Goal: Task Accomplishment & Management: Review and approve content to ensure it meets your expectatio...

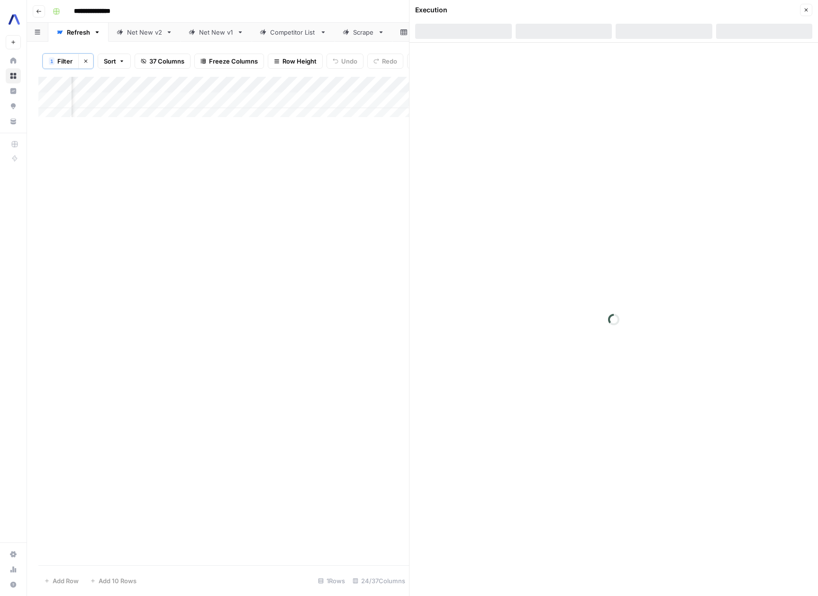
scroll to position [0, 1277]
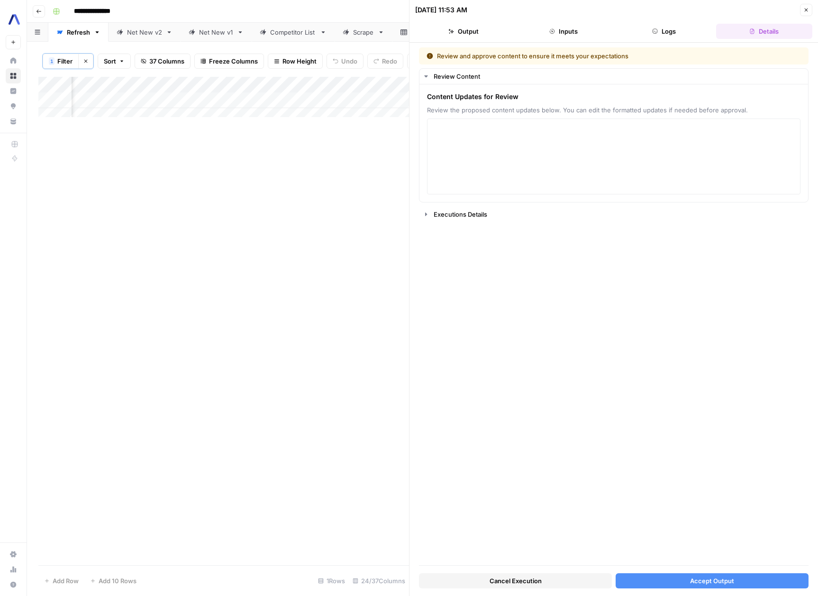
click at [499, 331] on div "Review and approve content to ensure it meets your expectations Review Content …" at bounding box center [613, 305] width 389 height 517
click at [588, 26] on button "Inputs" at bounding box center [563, 31] width 97 height 15
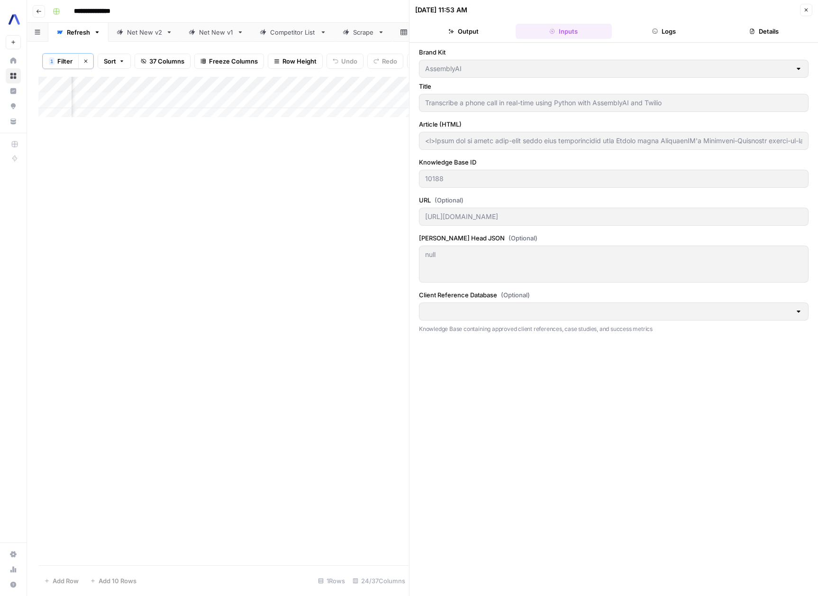
type input "AAI Clients to Reference"
type input "<p>Learn how to build real-time phone call transcription with Python using Asse…"
click at [465, 38] on button "Output" at bounding box center [463, 31] width 97 height 15
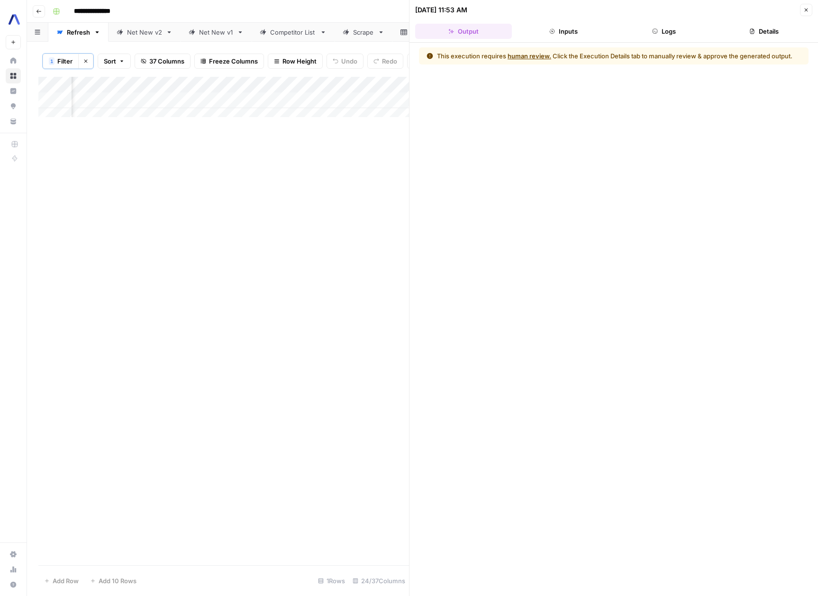
click at [654, 28] on icon "button" at bounding box center [655, 31] width 6 height 6
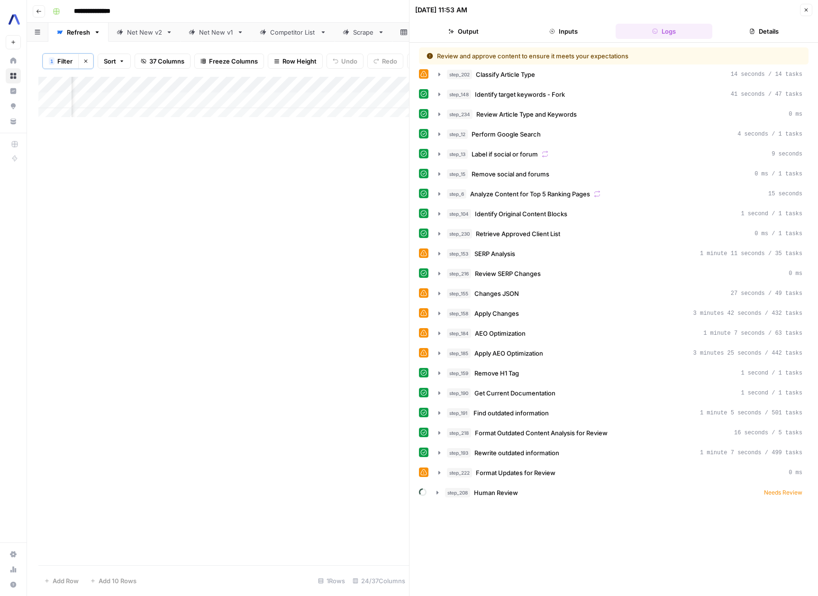
drag, startPoint x: 233, startPoint y: 123, endPoint x: 65, endPoint y: 113, distance: 168.0
click at [65, 113] on div "Add Column" at bounding box center [223, 100] width 370 height 47
click at [436, 354] on icon "button" at bounding box center [439, 353] width 8 height 8
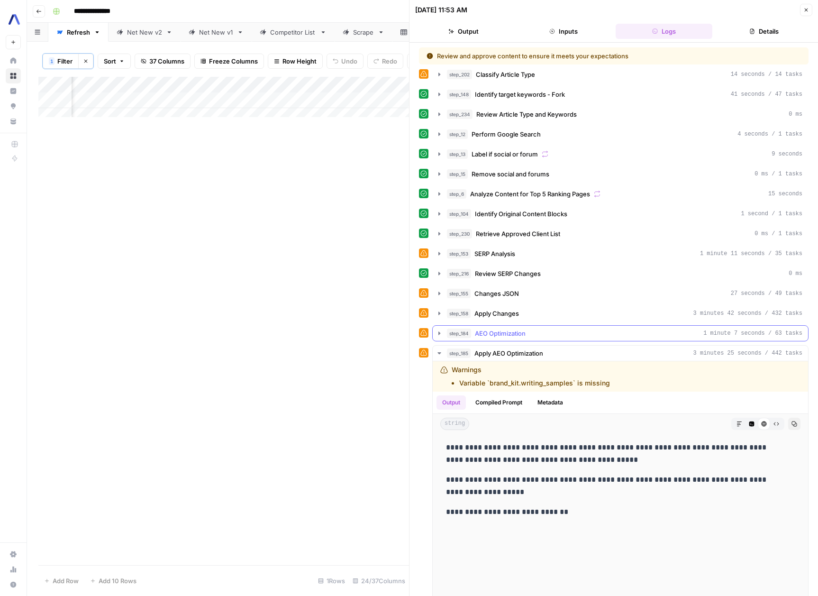
click at [439, 336] on icon "button" at bounding box center [439, 333] width 8 height 8
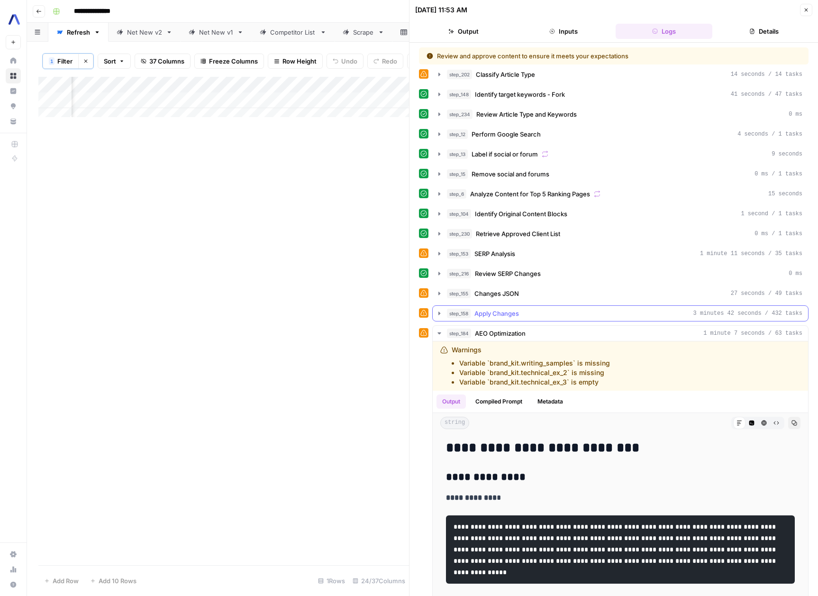
click at [441, 315] on icon "button" at bounding box center [439, 313] width 8 height 8
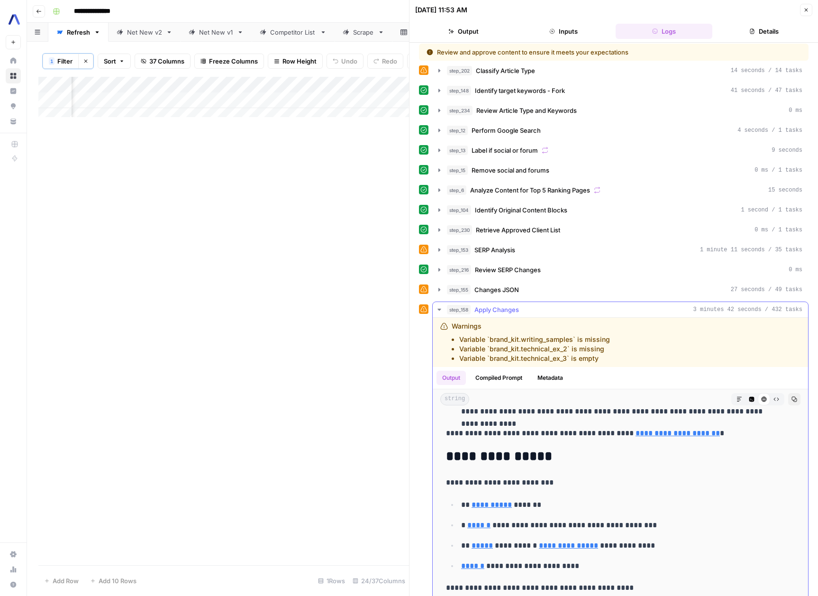
scroll to position [0, 0]
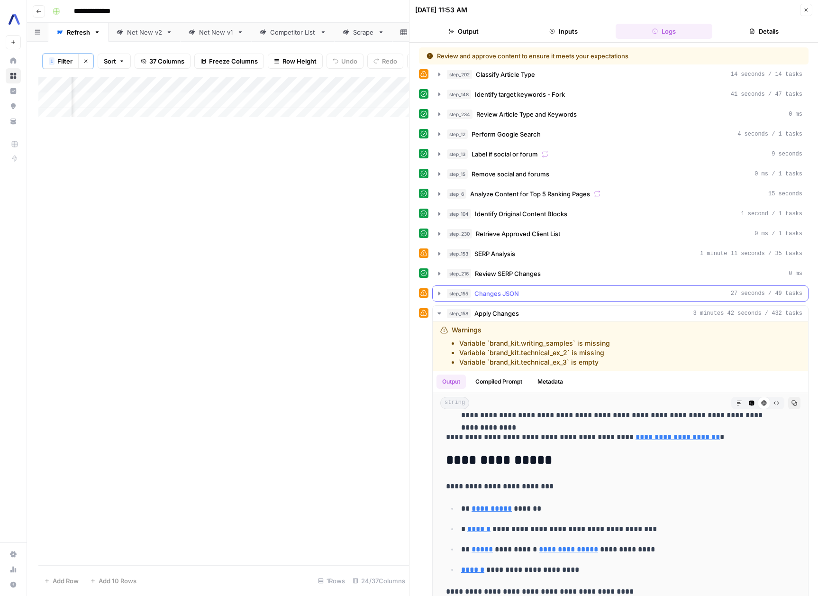
click at [435, 289] on icon "button" at bounding box center [439, 293] width 8 height 8
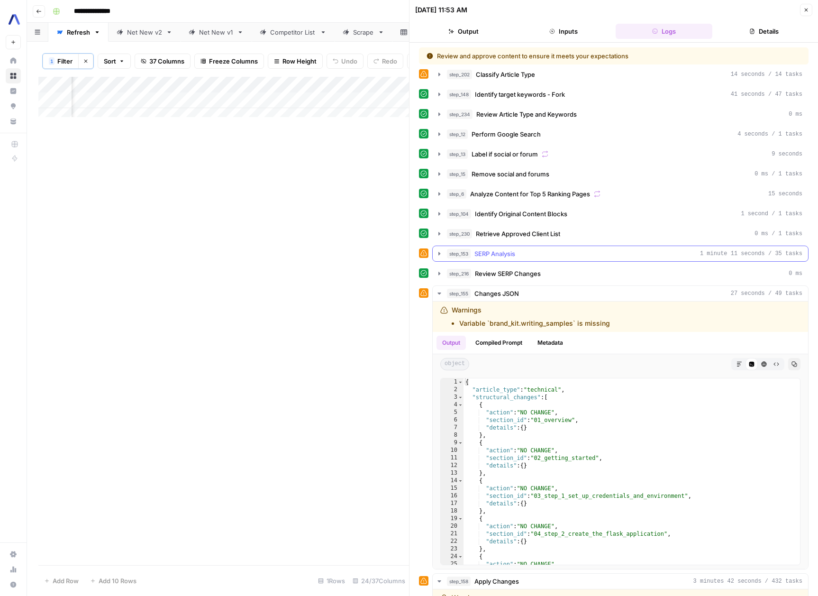
click at [441, 252] on icon "button" at bounding box center [439, 254] width 8 height 8
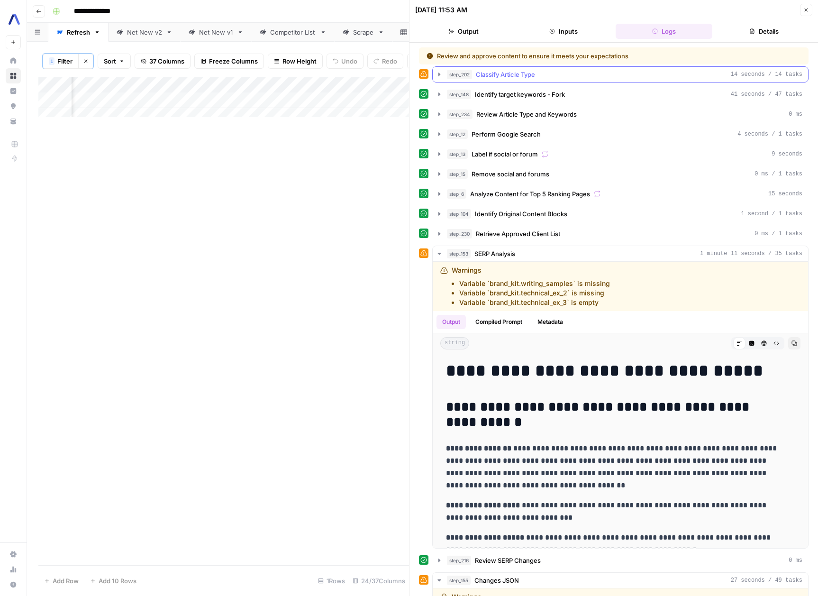
click at [442, 73] on icon "button" at bounding box center [439, 75] width 8 height 8
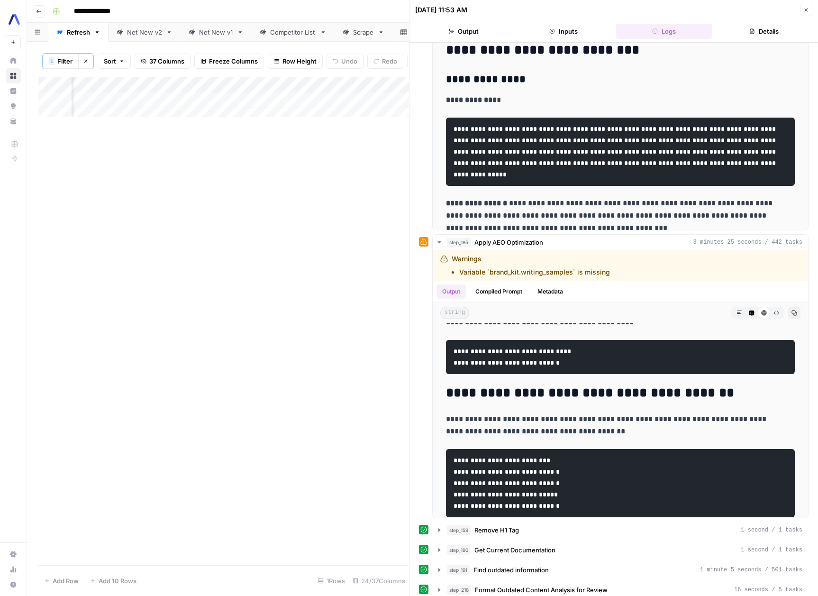
scroll to position [1582, 0]
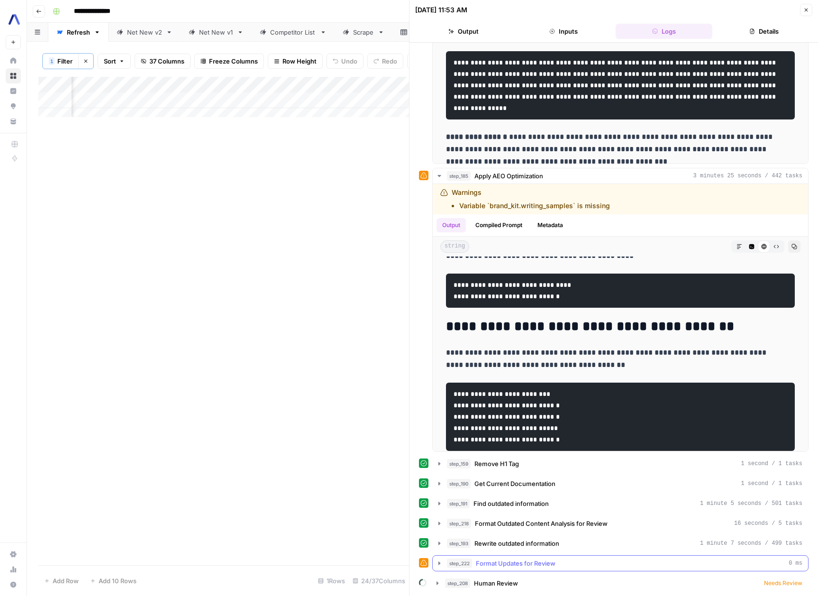
click at [438, 562] on icon "button" at bounding box center [439, 563] width 8 height 8
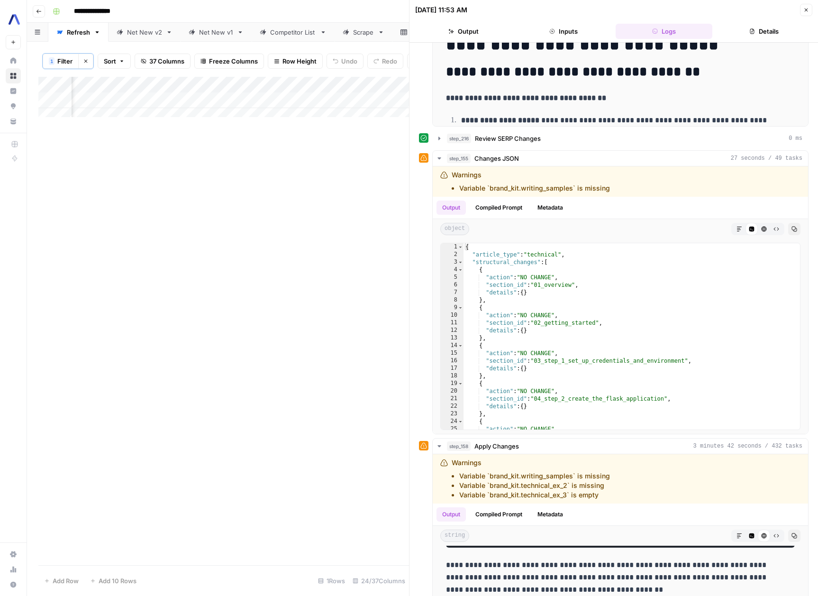
scroll to position [0, 0]
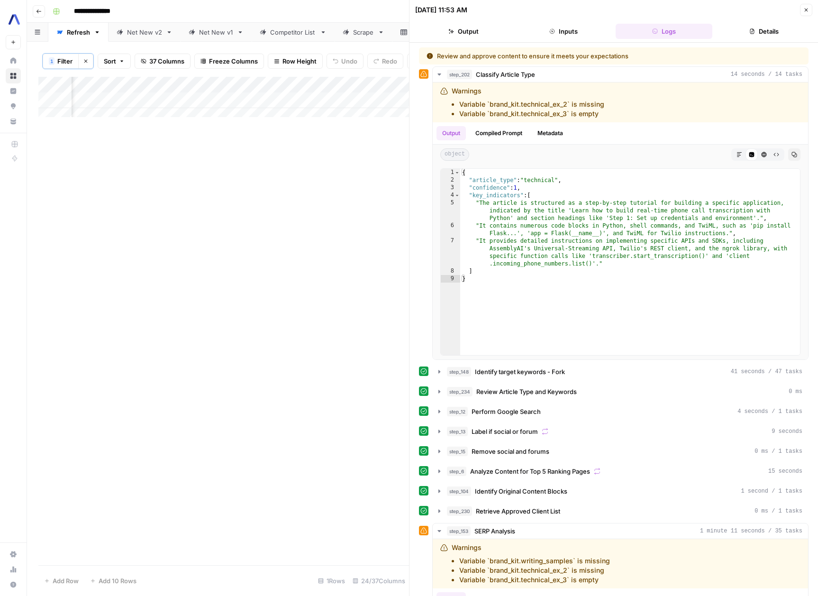
click at [339, 106] on div "Add Column" at bounding box center [223, 100] width 370 height 47
click at [807, 9] on icon "button" at bounding box center [806, 10] width 6 height 6
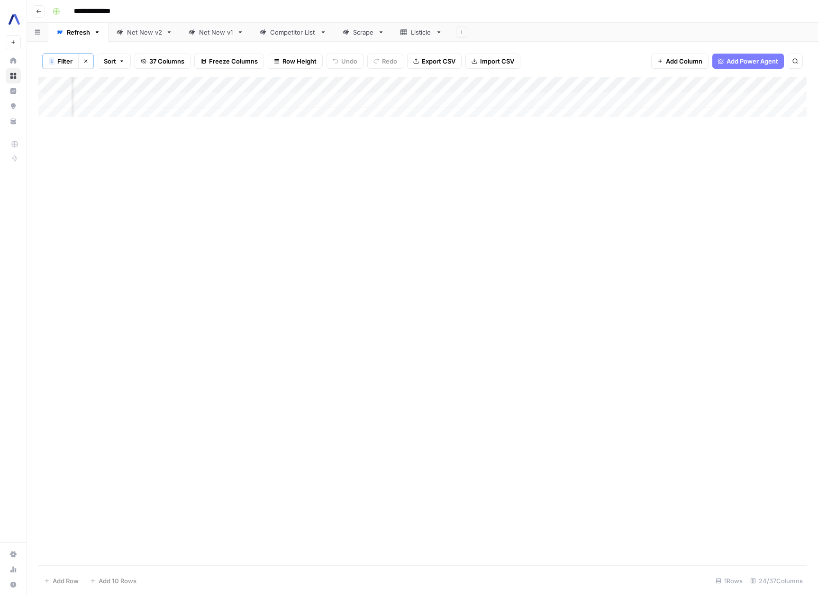
click at [582, 100] on div "Add Column" at bounding box center [422, 100] width 768 height 47
click at [639, 106] on div "Add Column" at bounding box center [422, 100] width 768 height 47
click at [668, 104] on div "Add Column" at bounding box center [422, 100] width 768 height 47
click at [504, 99] on div "Add Column" at bounding box center [422, 100] width 768 height 47
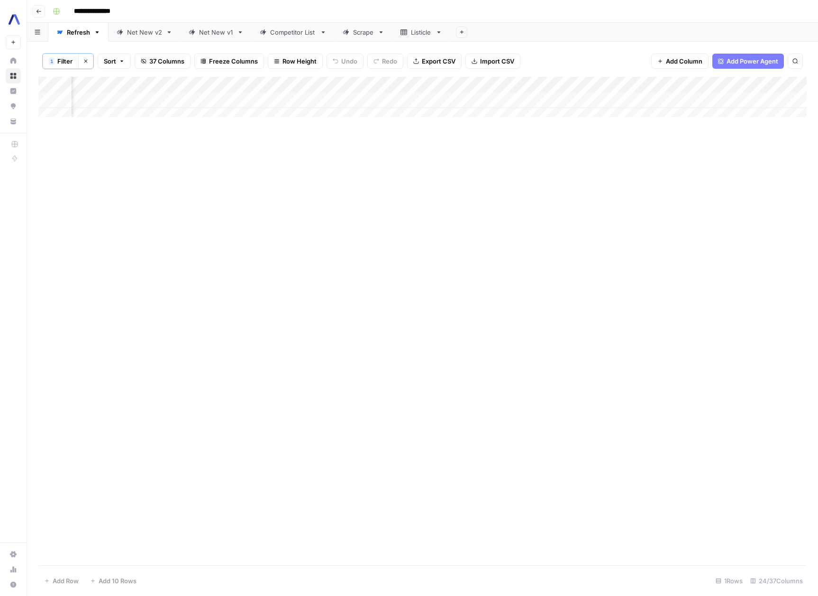
scroll to position [0, 1760]
click at [393, 101] on div "Add Column" at bounding box center [422, 100] width 768 height 47
click at [243, 100] on div "Add Column" at bounding box center [422, 100] width 768 height 47
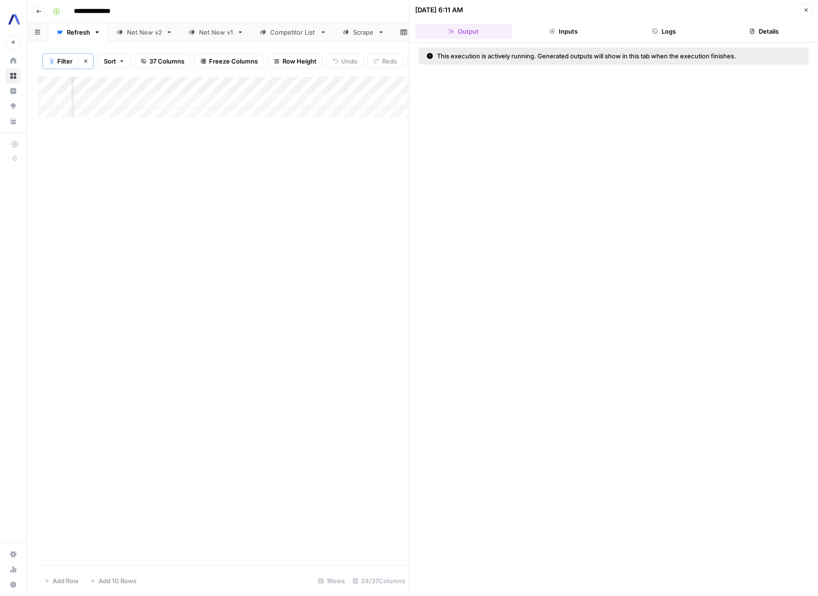
click at [565, 34] on button "Inputs" at bounding box center [563, 31] width 97 height 15
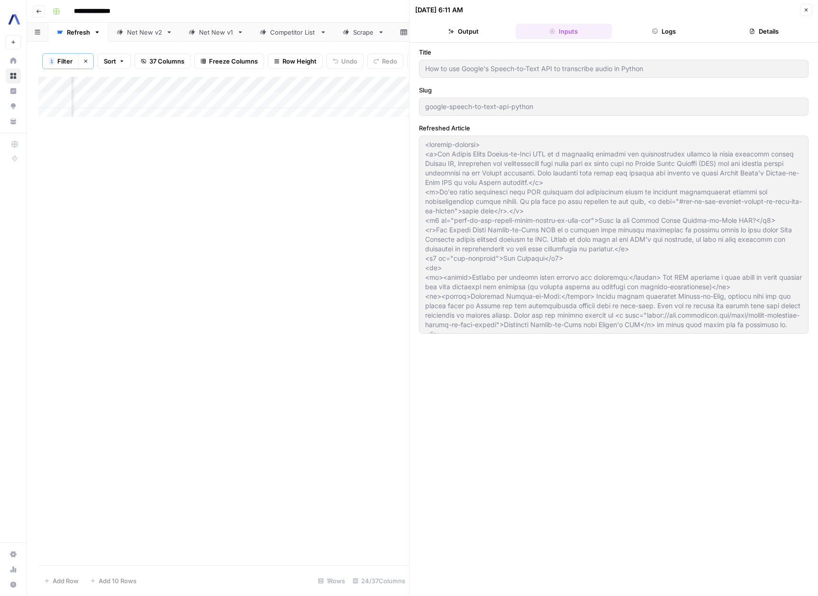
click at [657, 36] on button "Logs" at bounding box center [663, 31] width 97 height 15
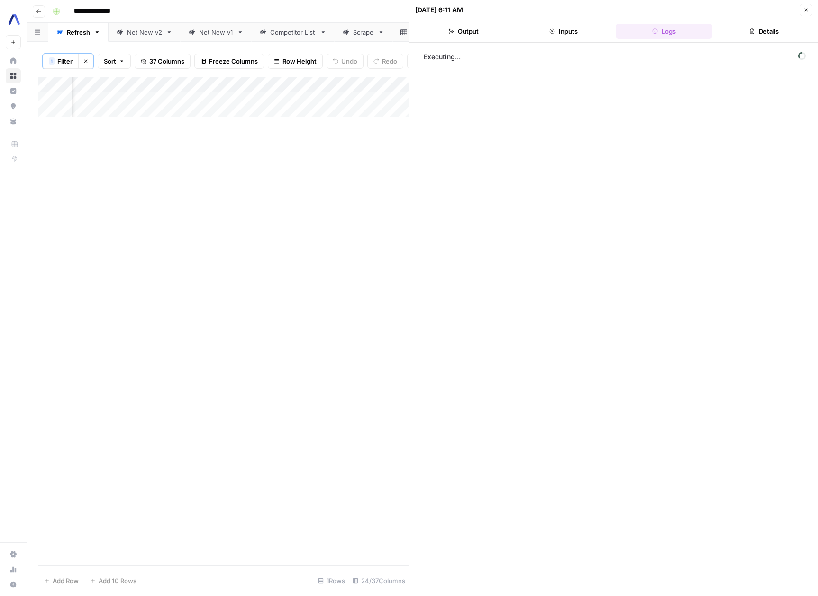
drag, startPoint x: 805, startPoint y: 14, endPoint x: 794, endPoint y: 18, distance: 11.1
click at [805, 14] on button "Close" at bounding box center [806, 10] width 12 height 12
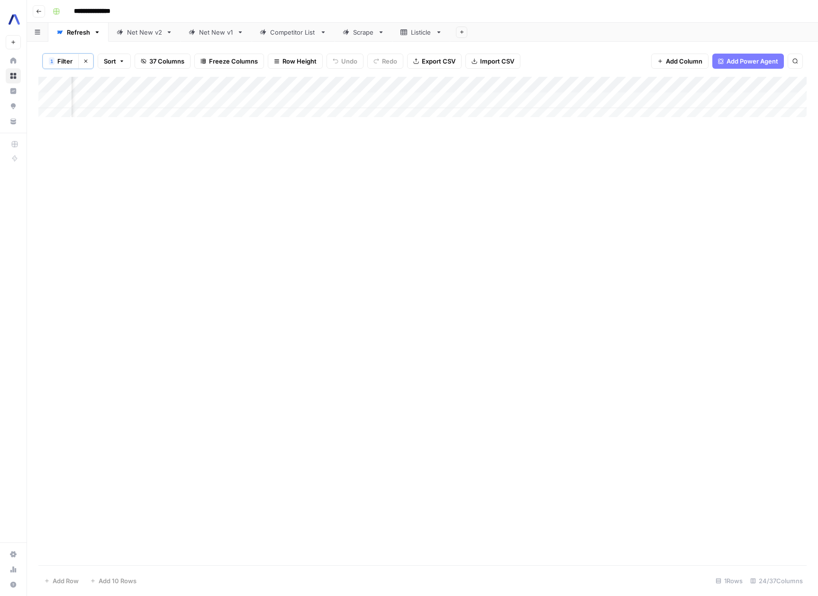
scroll to position [0, 1579]
click at [484, 99] on div "Add Column" at bounding box center [422, 100] width 768 height 47
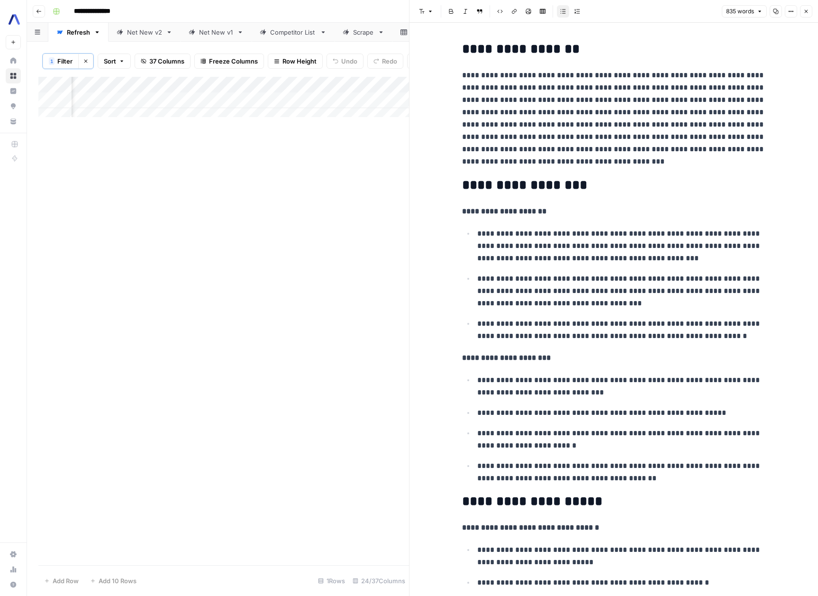
drag, startPoint x: 803, startPoint y: 13, endPoint x: 720, endPoint y: 38, distance: 86.5
click at [803, 13] on icon "button" at bounding box center [806, 12] width 6 height 6
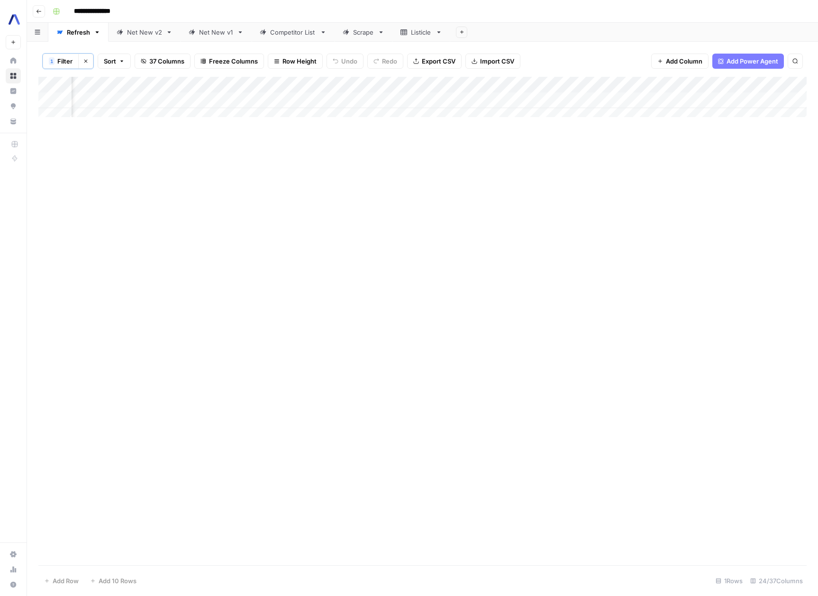
scroll to position [0, 1896]
click at [66, 63] on span "Filter" at bounding box center [64, 60] width 15 height 9
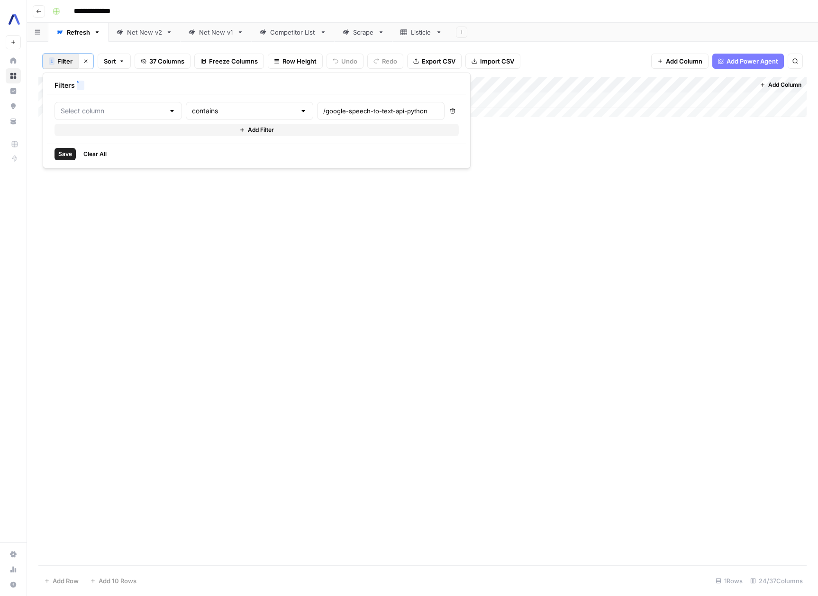
type input "Full URL"
click at [344, 108] on input "/google-speech-to-text-api-python" at bounding box center [407, 110] width 126 height 9
paste input "blog/transcribe-phone-call-real-time-python"
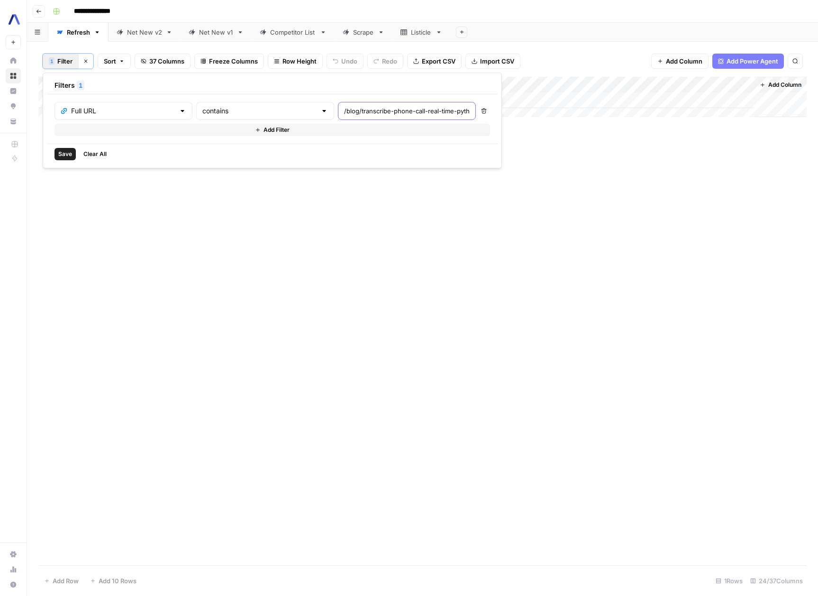
scroll to position [0, 34]
type input "/blog/transcribe-phone-call-real-time-python"
click at [65, 154] on span "Save" at bounding box center [65, 154] width 14 height 9
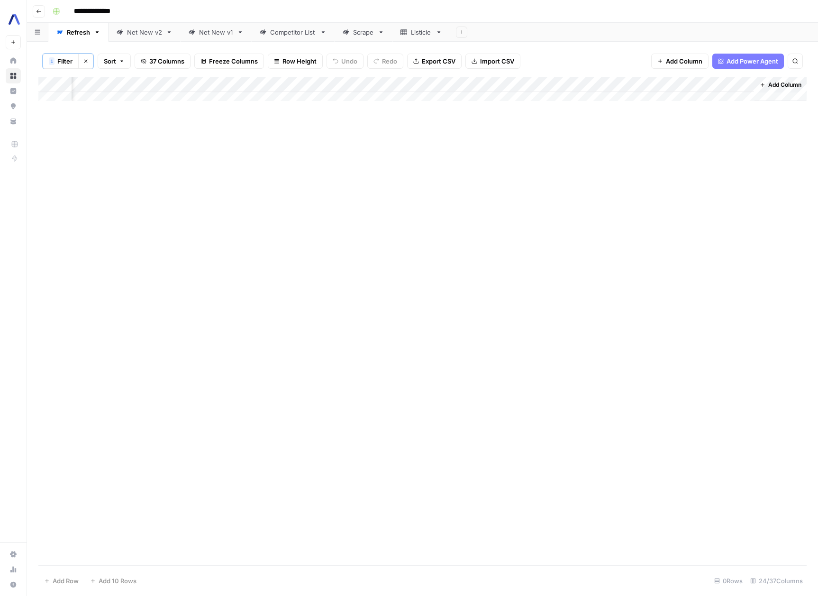
click at [57, 59] on span "Filter" at bounding box center [64, 60] width 15 height 9
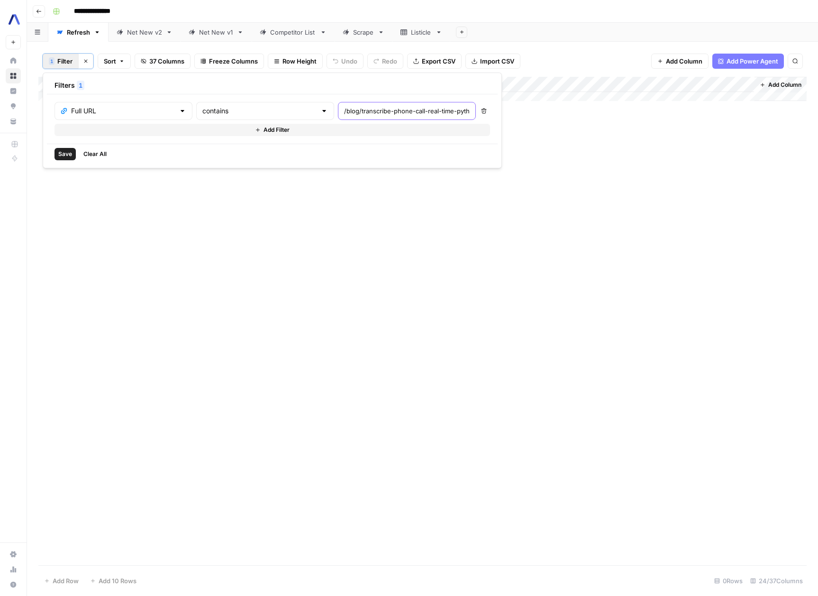
click at [367, 114] on input "/blog/transcribe-phone-call-real-time-python" at bounding box center [407, 110] width 126 height 9
type input "/blog/transcribe-phone-call-real-time-python"
click at [61, 154] on span "Save" at bounding box center [65, 154] width 14 height 9
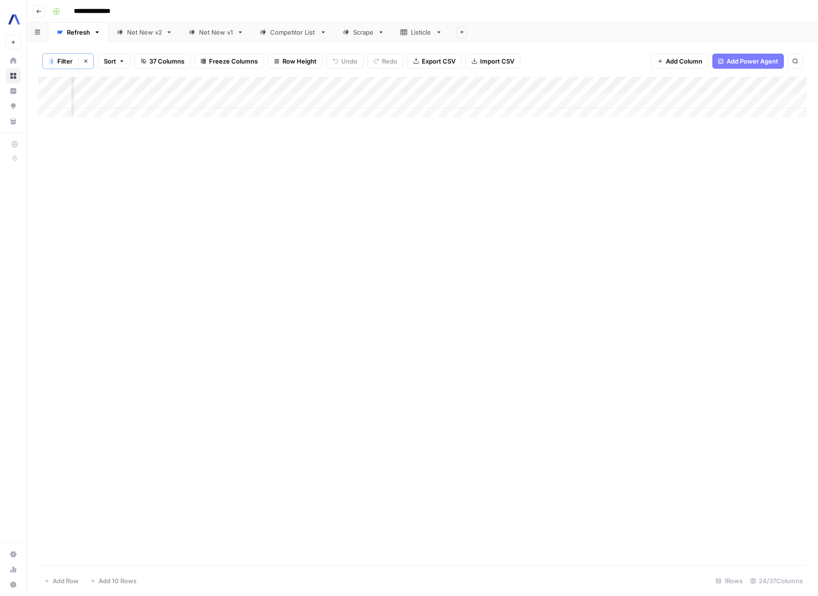
scroll to position [0, 1165]
click at [476, 101] on div "Add Column" at bounding box center [422, 100] width 768 height 47
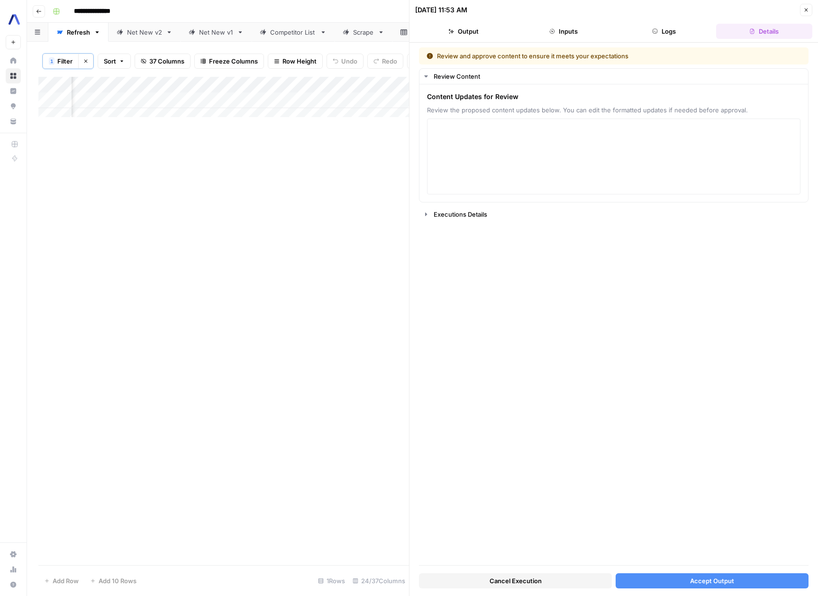
click at [454, 237] on div "Review and approve content to ensure it meets your expectations Review Content …" at bounding box center [613, 305] width 389 height 517
click at [464, 212] on div "Executions Details" at bounding box center [617, 213] width 369 height 9
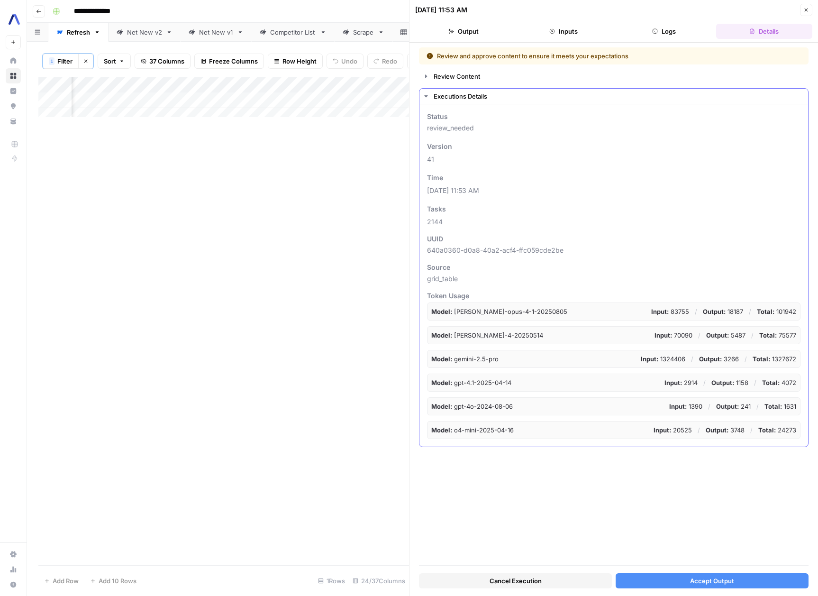
click at [429, 98] on icon "button" at bounding box center [426, 96] width 8 height 8
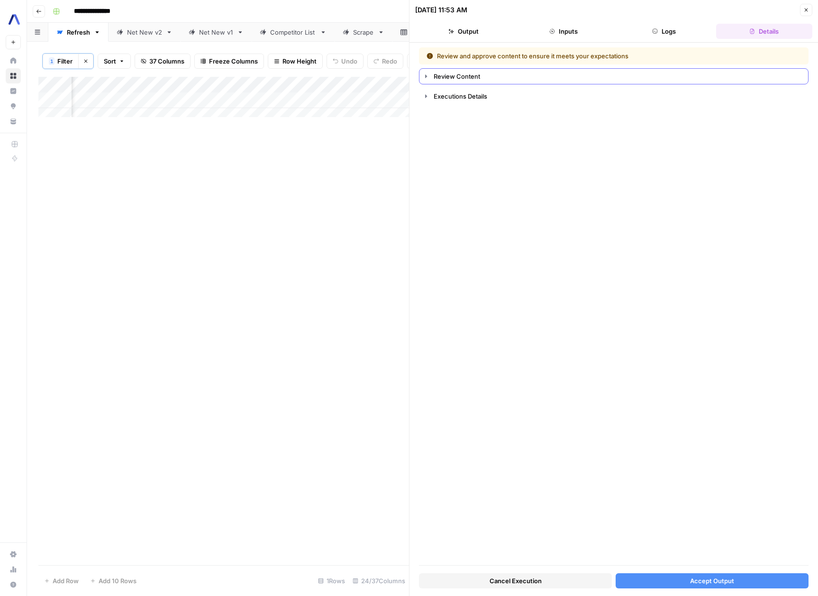
click at [434, 78] on div "Review Content" at bounding box center [617, 76] width 369 height 9
click at [434, 214] on div "Executions Details" at bounding box center [617, 213] width 369 height 9
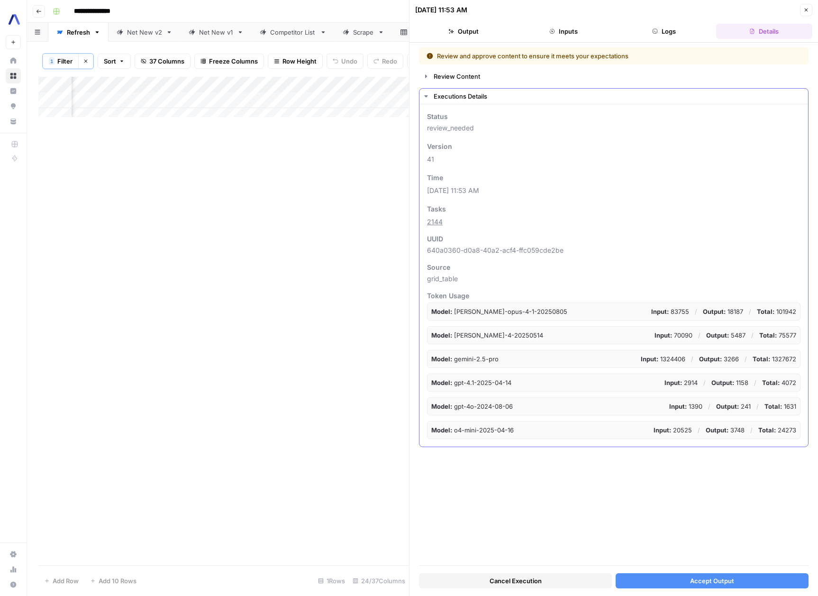
click at [429, 97] on icon "button" at bounding box center [426, 96] width 8 height 8
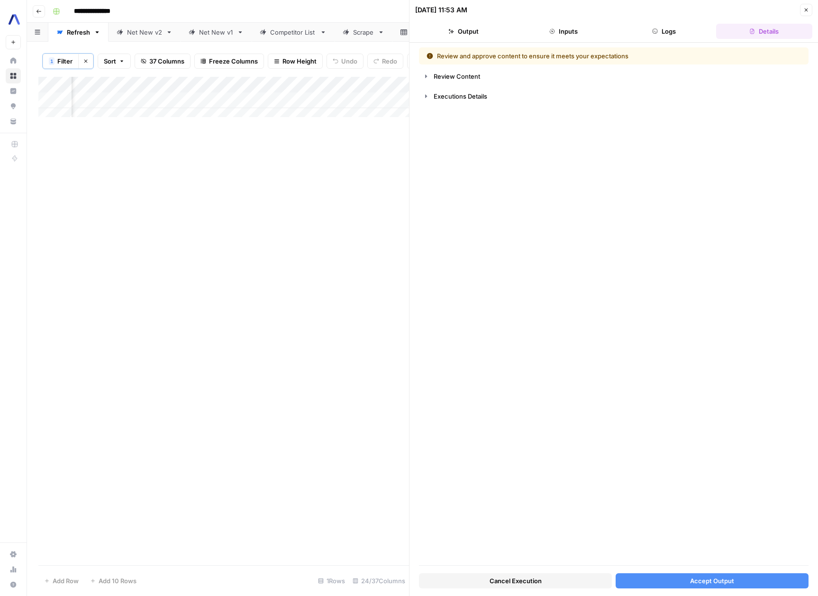
scroll to position [0, 1305]
click at [713, 580] on span "Accept Output" at bounding box center [712, 580] width 44 height 9
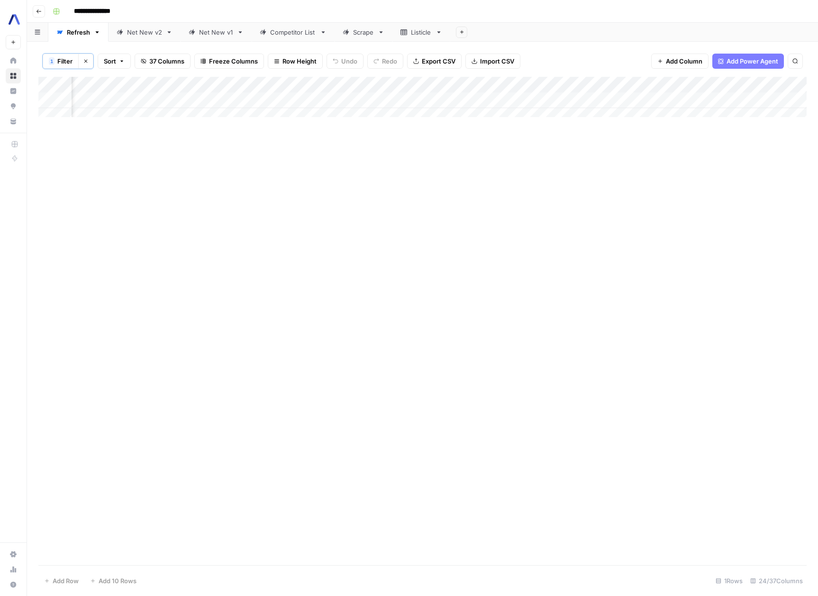
scroll to position [0, 1408]
click at [55, 62] on button "1 Filter" at bounding box center [61, 61] width 36 height 15
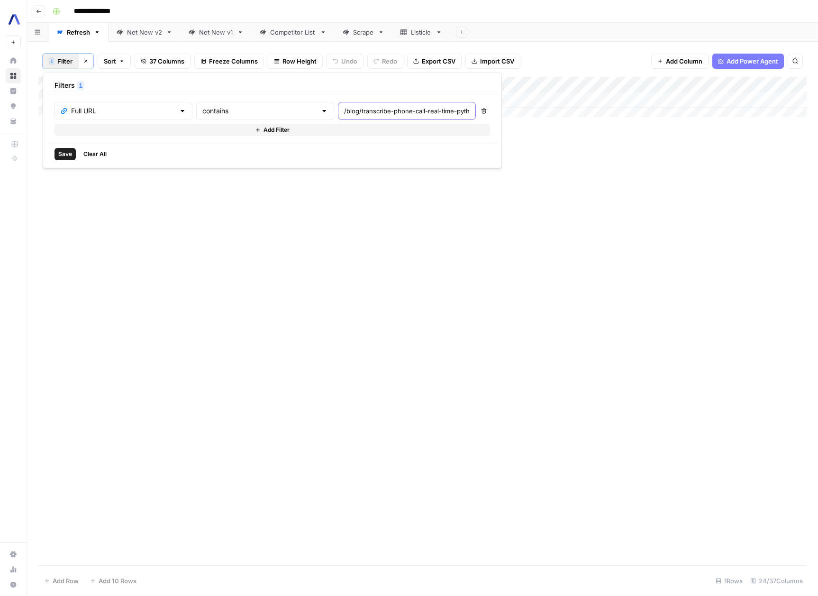
click at [370, 112] on input "/blog/transcribe-phone-call-real-time-python" at bounding box center [407, 110] width 126 height 9
paste input "https://app.airops.com/assembly-ai-0/grids/26913/sheets/34363?column_id=370947&…"
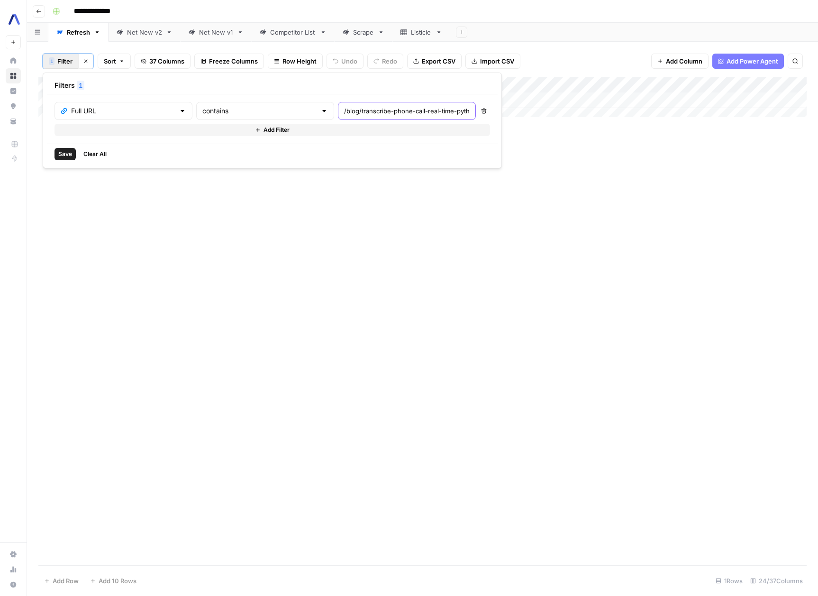
click at [372, 114] on input "/blog/transcribe-phone-call-real-time-python" at bounding box center [407, 110] width 126 height 9
paste input "google-speech-to-text-api-python"
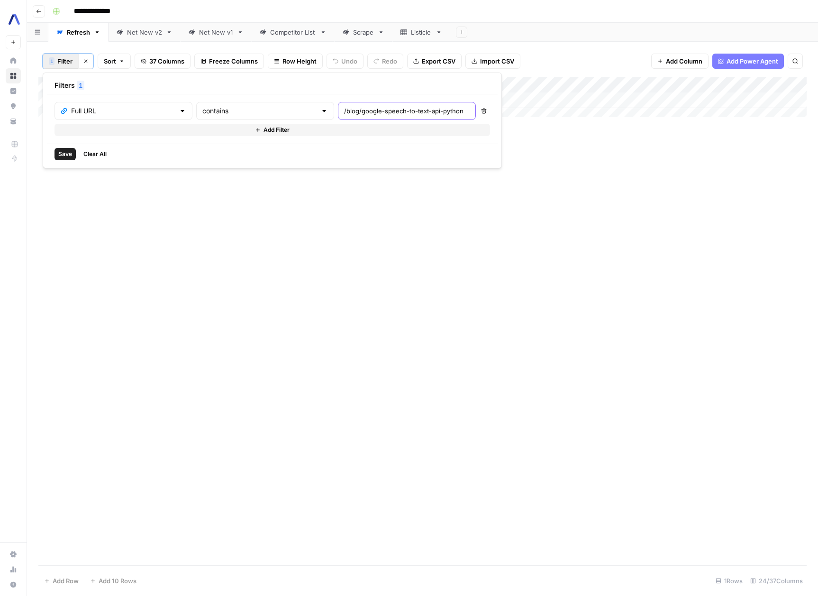
type input "/blog/google-speech-to-text-api-python"
click at [56, 155] on button "Save" at bounding box center [64, 154] width 21 height 12
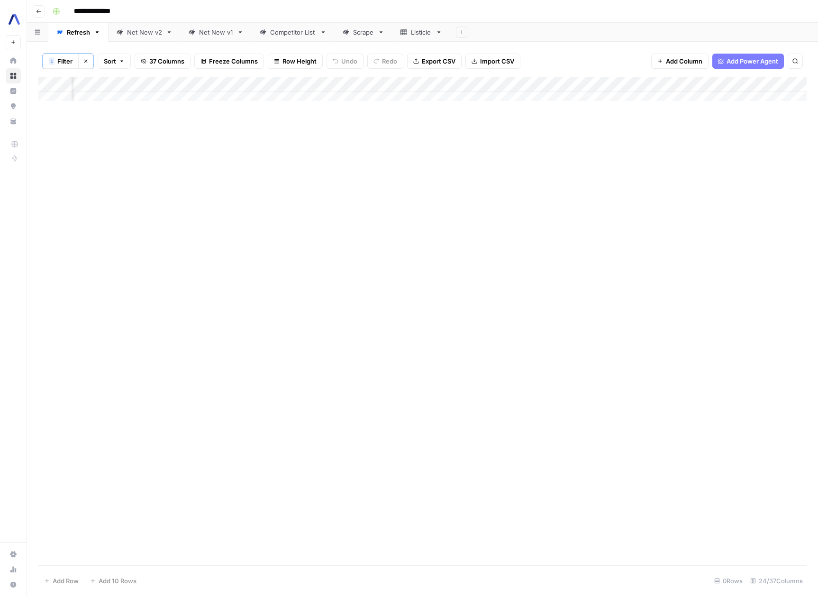
click at [63, 60] on span "Filter" at bounding box center [64, 60] width 15 height 9
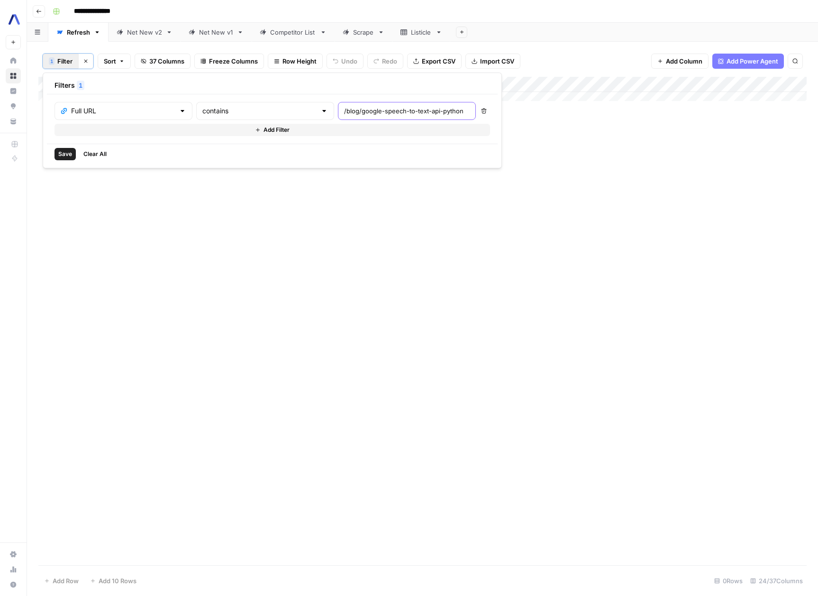
click at [379, 109] on input "/blog/google-speech-to-text-api-python" at bounding box center [407, 110] width 126 height 9
type input "/blog/google-speech-to-text-api-python"
click at [67, 155] on span "Save" at bounding box center [65, 154] width 14 height 9
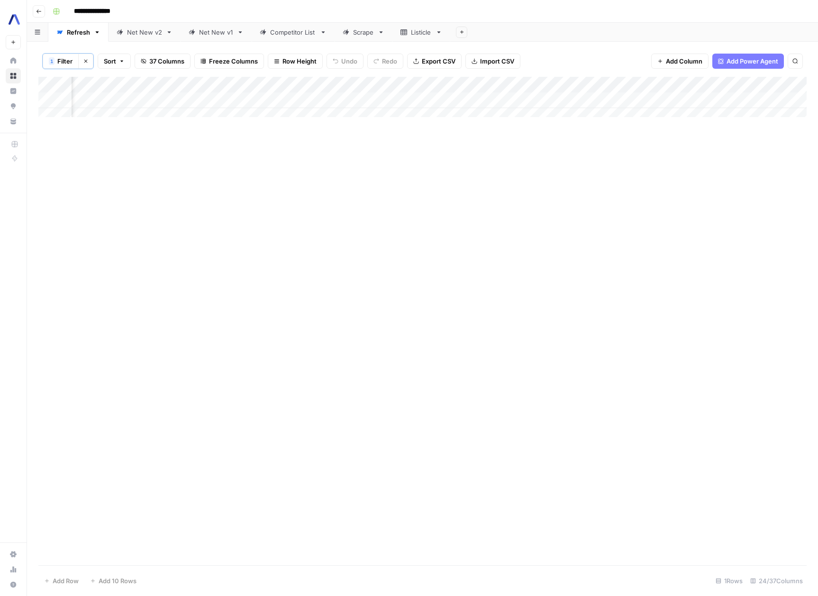
scroll to position [0, 1817]
click at [332, 99] on div "Add Column" at bounding box center [422, 100] width 768 height 47
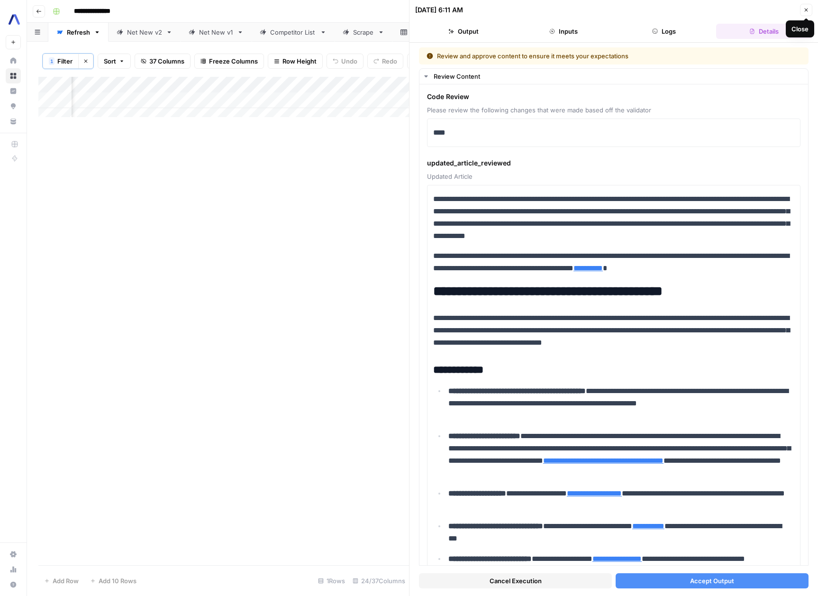
click at [808, 10] on icon "button" at bounding box center [806, 10] width 6 height 6
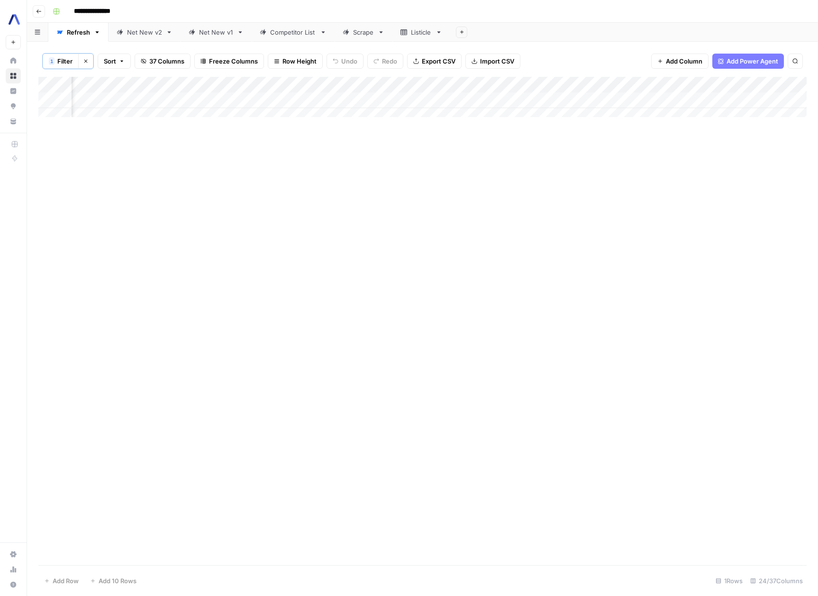
scroll to position [0, 1796]
click at [352, 100] on div "Add Column" at bounding box center [422, 100] width 768 height 47
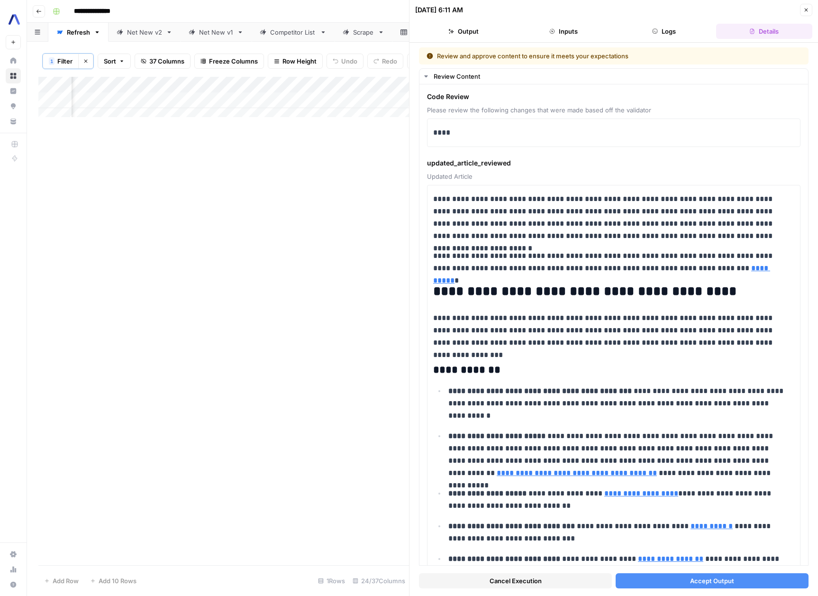
click at [651, 39] on header "09/15/25 at 6:11 AM Close Output Inputs Logs Details" at bounding box center [613, 21] width 408 height 43
click at [659, 32] on button "Logs" at bounding box center [663, 31] width 97 height 15
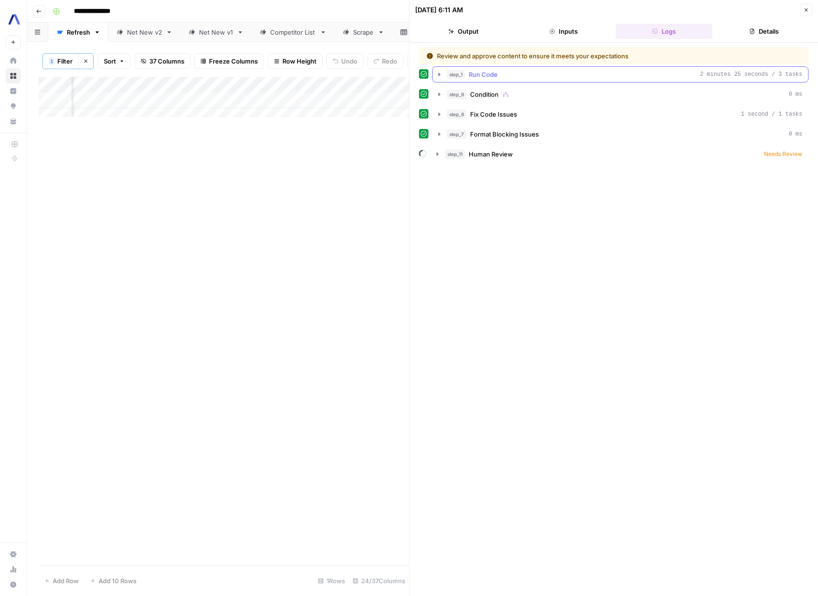
click at [441, 74] on icon "button" at bounding box center [439, 75] width 8 height 8
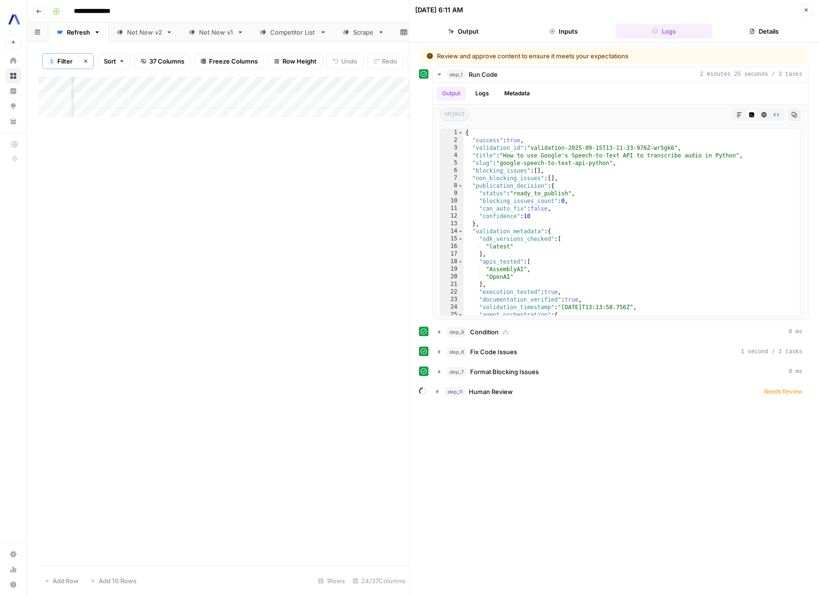
click at [807, 11] on icon "button" at bounding box center [806, 10] width 6 height 6
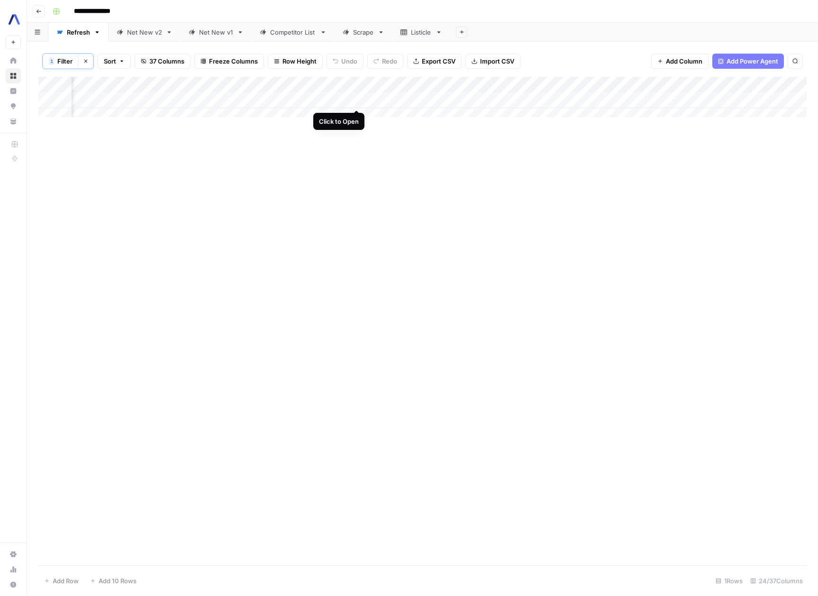
click at [359, 101] on div "Add Column" at bounding box center [422, 100] width 768 height 47
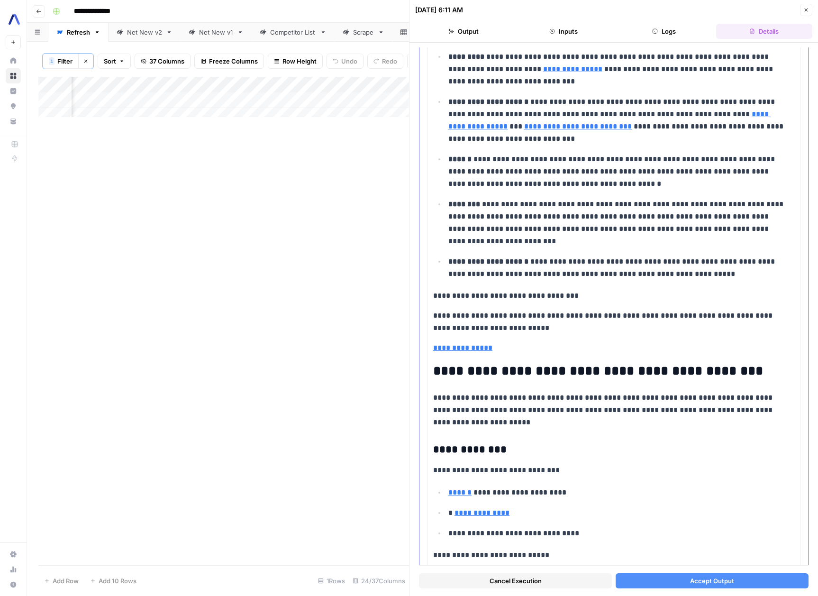
scroll to position [697, 0]
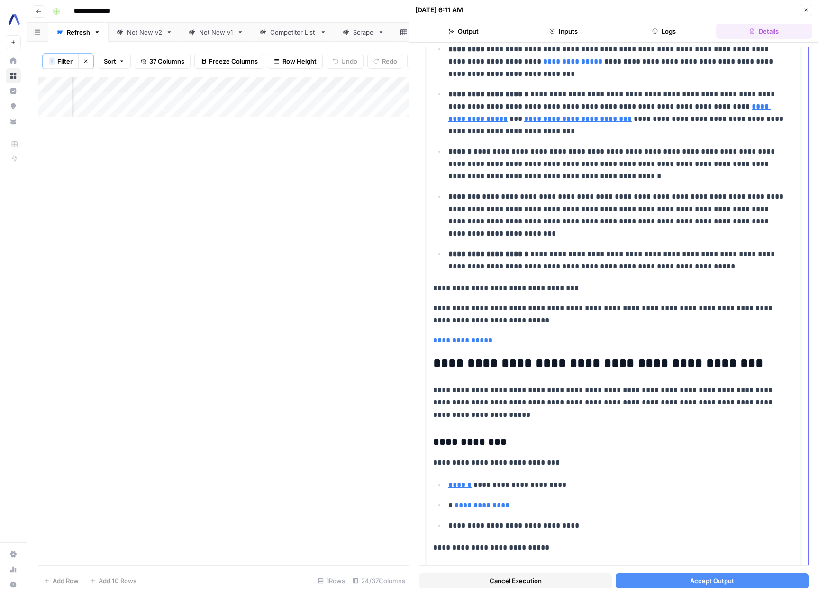
click at [709, 271] on p "**********" at bounding box center [617, 260] width 339 height 25
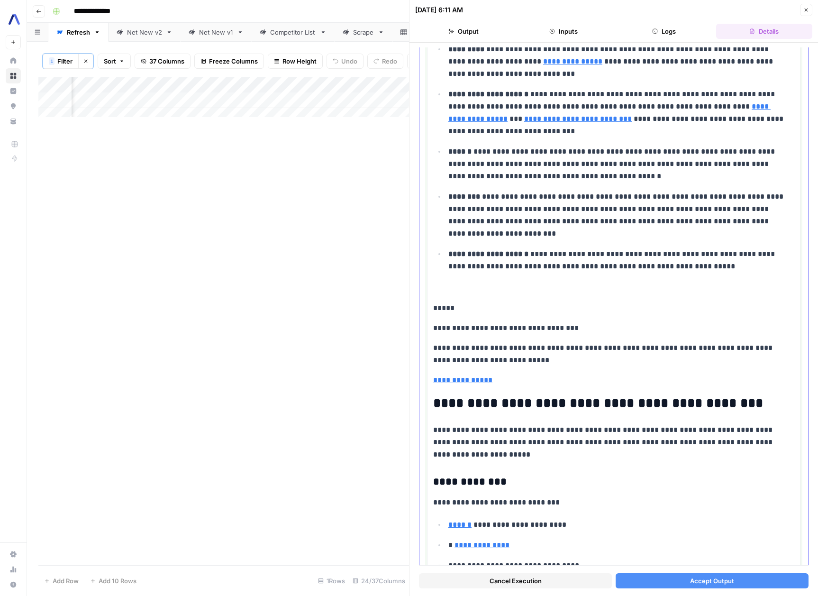
click at [552, 378] on p "**********" at bounding box center [613, 380] width 361 height 12
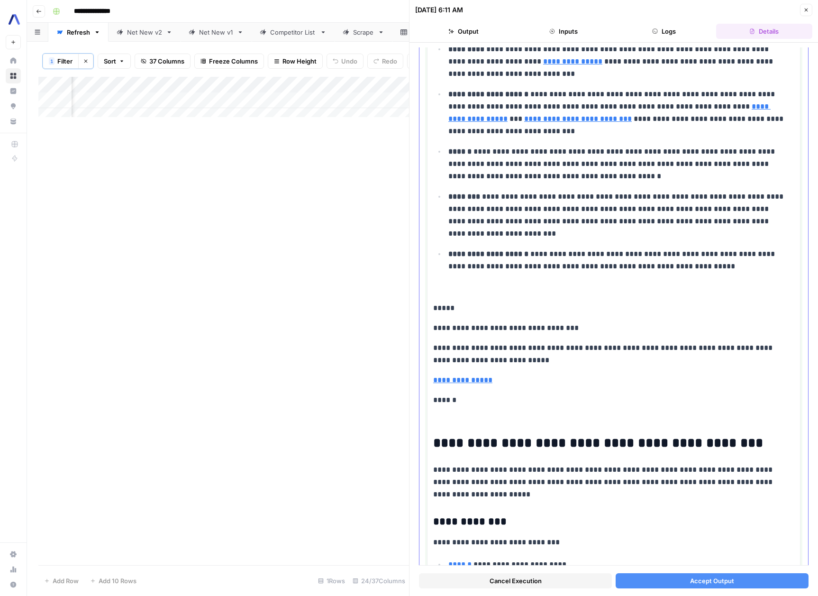
drag, startPoint x: 458, startPoint y: 307, endPoint x: 430, endPoint y: 306, distance: 28.0
copy p "*****"
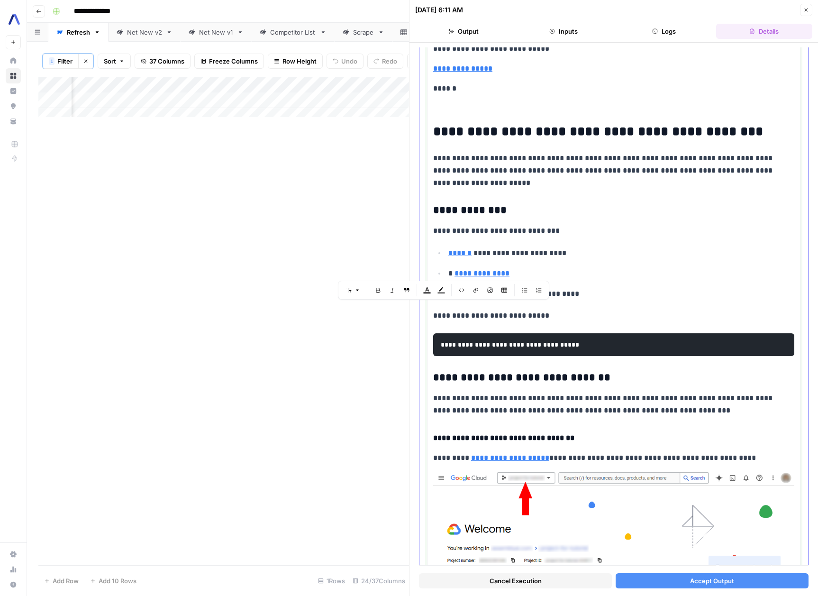
scroll to position [1014, 0]
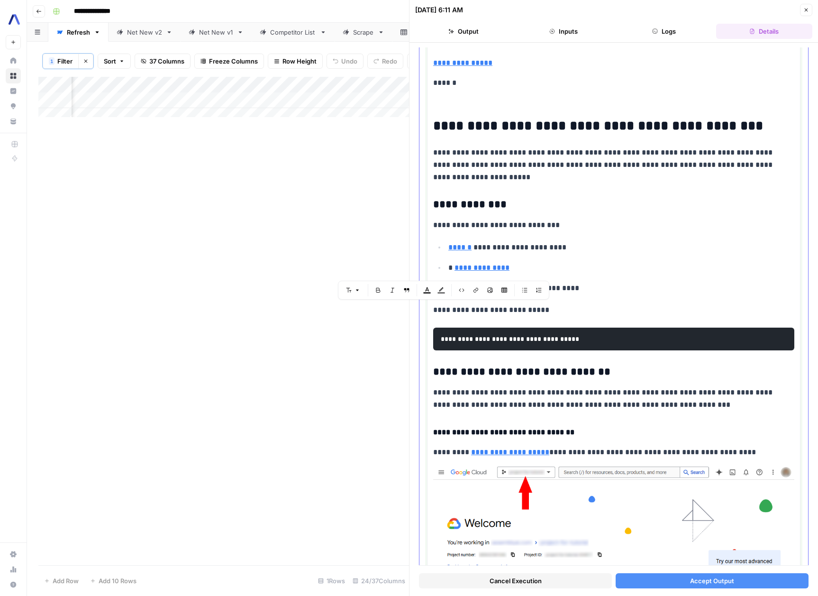
click at [695, 153] on p "**********" at bounding box center [610, 164] width 354 height 37
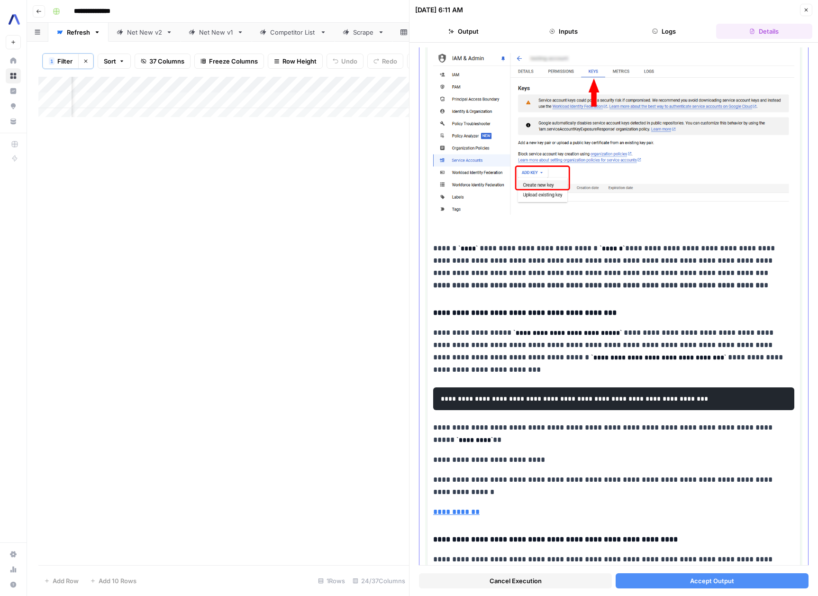
scroll to position [2795, 0]
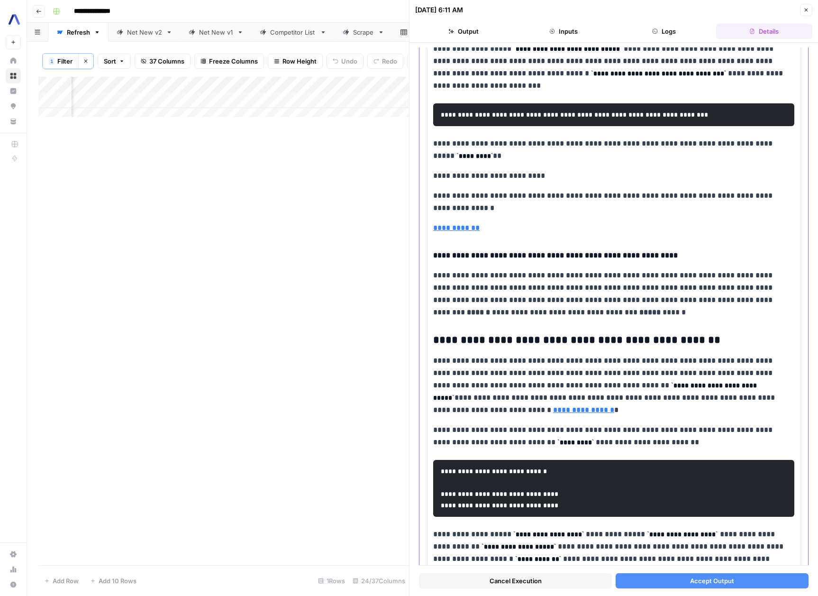
click at [504, 143] on p "**********" at bounding box center [610, 149] width 354 height 25
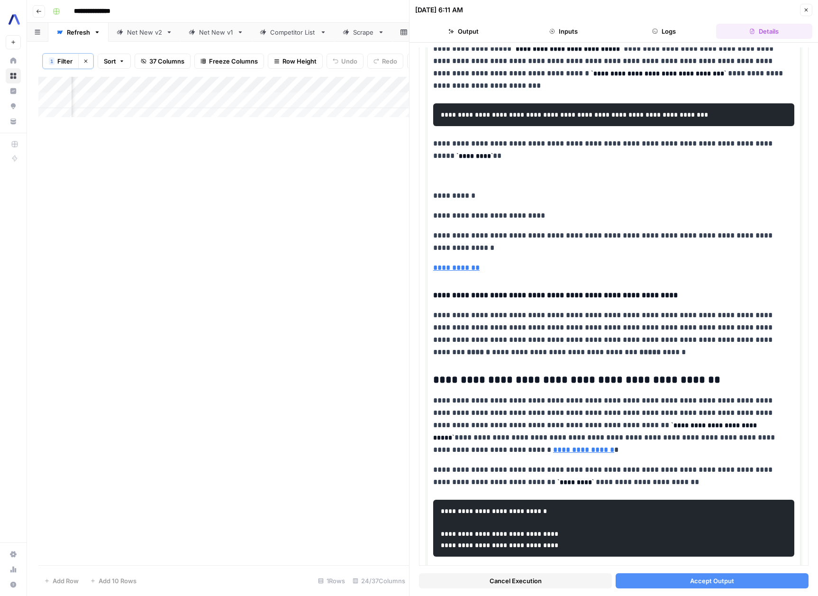
drag, startPoint x: 472, startPoint y: 186, endPoint x: 416, endPoint y: 178, distance: 56.4
click at [416, 178] on div "**********" at bounding box center [613, 319] width 408 height 553
click at [497, 262] on p "**********" at bounding box center [613, 268] width 361 height 12
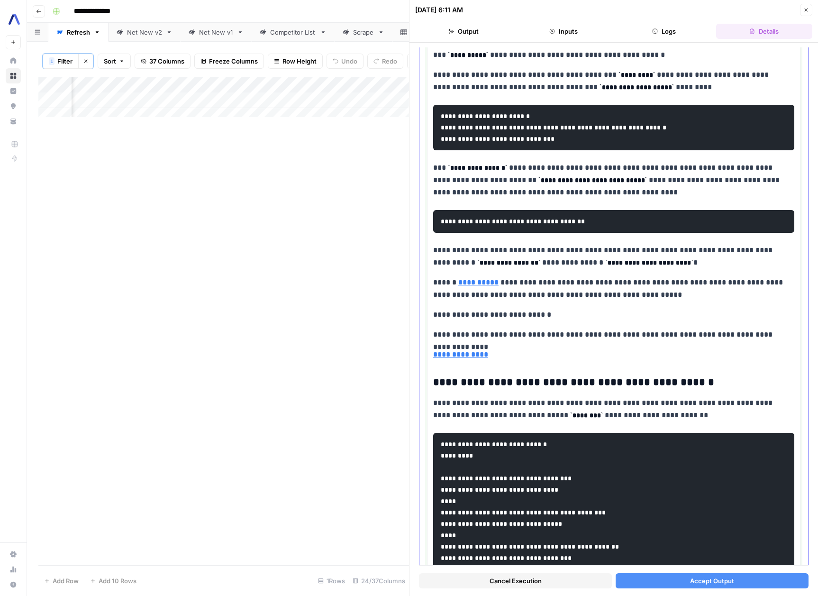
scroll to position [3731, 0]
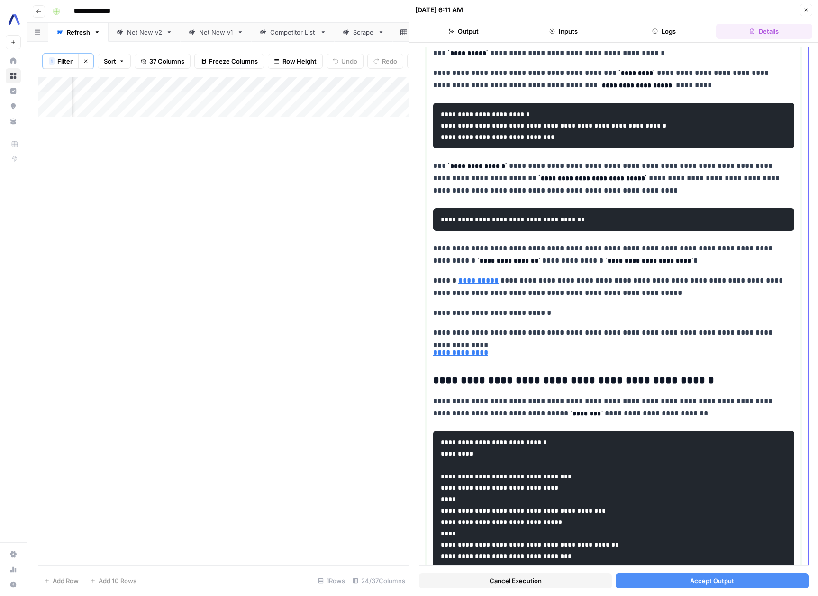
click at [650, 276] on p "**********" at bounding box center [610, 286] width 354 height 25
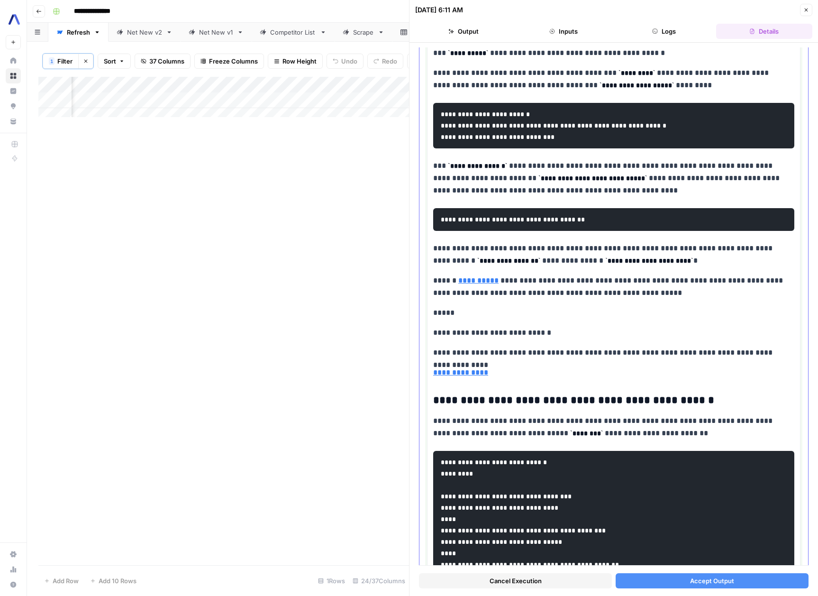
click at [515, 366] on p "**********" at bounding box center [613, 372] width 361 height 12
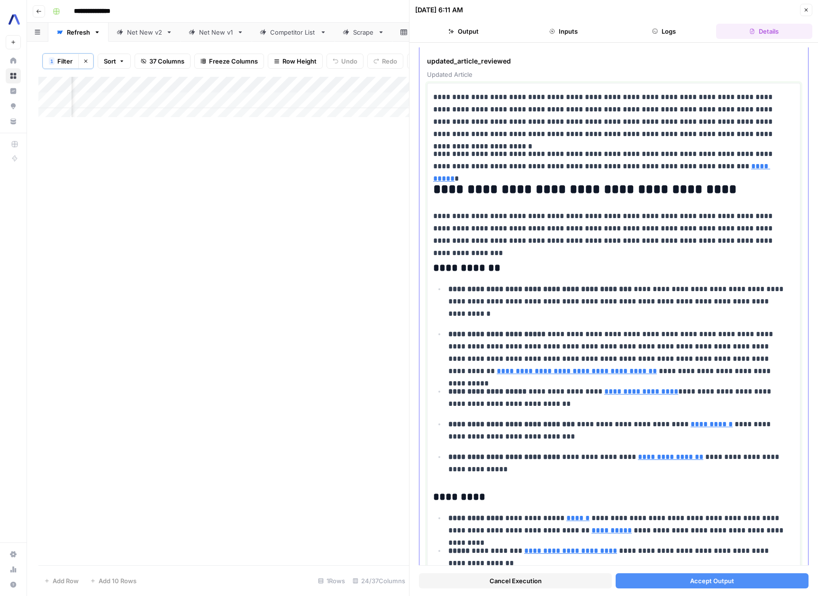
scroll to position [0, 0]
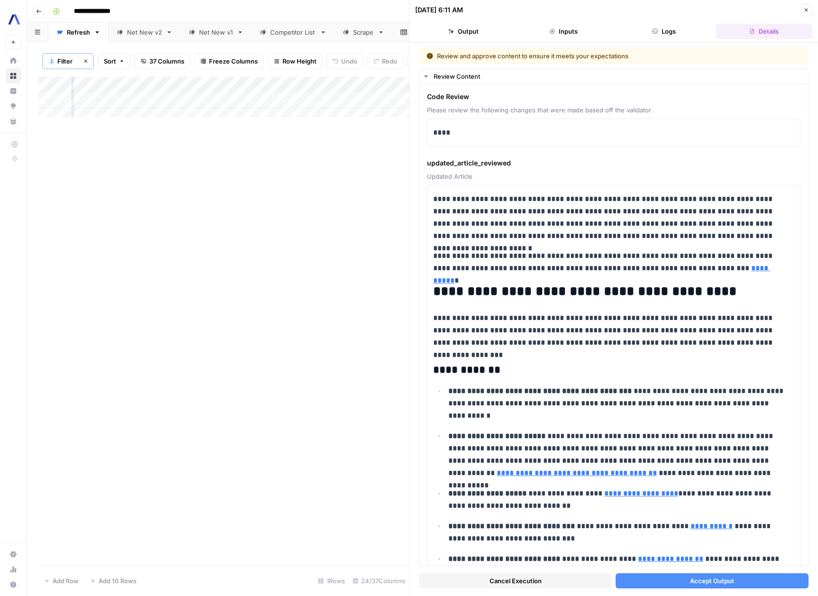
click at [713, 581] on span "Accept Output" at bounding box center [712, 580] width 44 height 9
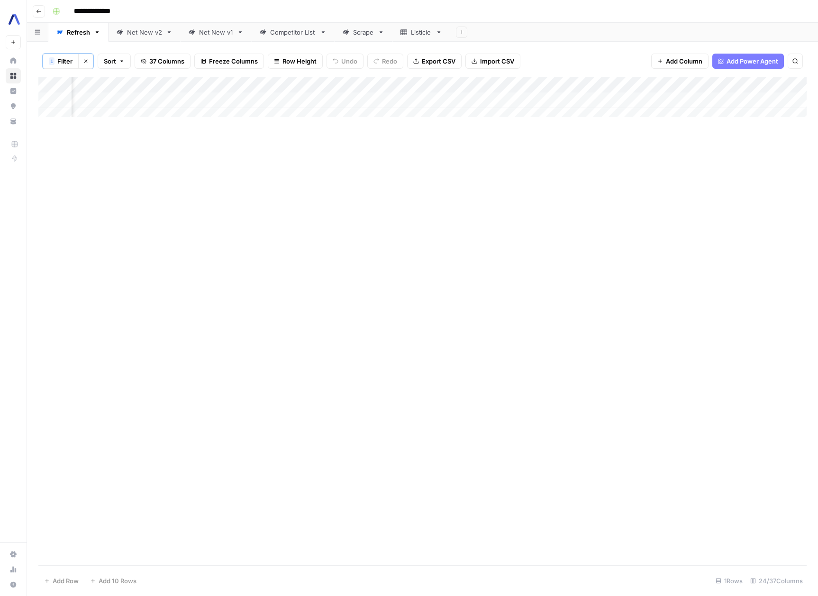
click at [65, 65] on span "Filter" at bounding box center [64, 60] width 15 height 9
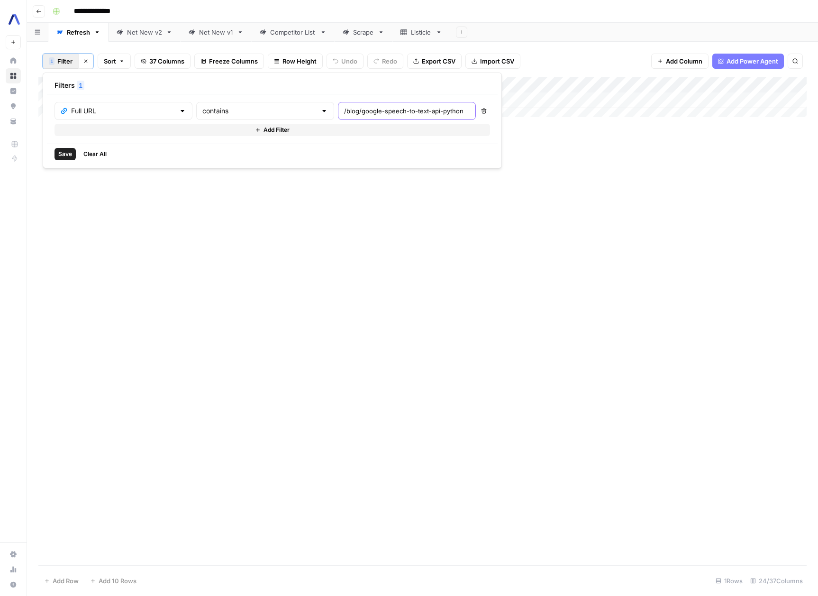
click at [349, 108] on input "/blog/google-speech-to-text-api-python" at bounding box center [407, 110] width 126 height 9
click at [343, 104] on div "/blog/google-speech-to-text-api-python" at bounding box center [407, 111] width 138 height 18
click at [344, 107] on input "/blog/google-speech-to-text-api-python" at bounding box center [407, 110] width 126 height 9
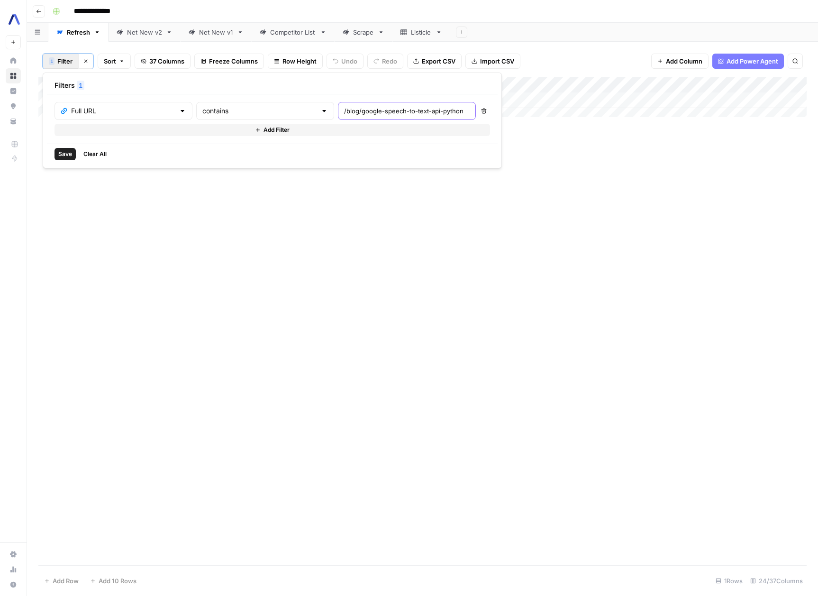
click at [344, 107] on input "/blog/google-speech-to-text-api-python" at bounding box center [407, 110] width 126 height 9
paste input "text"
type input "/blog/google-speech-to-text-api-python"
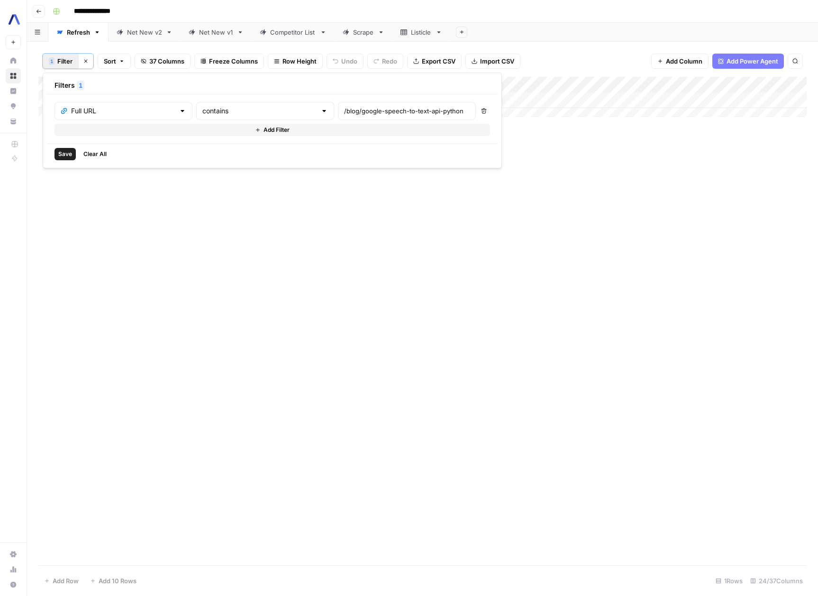
scroll to position [0, 0]
click at [72, 159] on button "Save" at bounding box center [64, 154] width 21 height 12
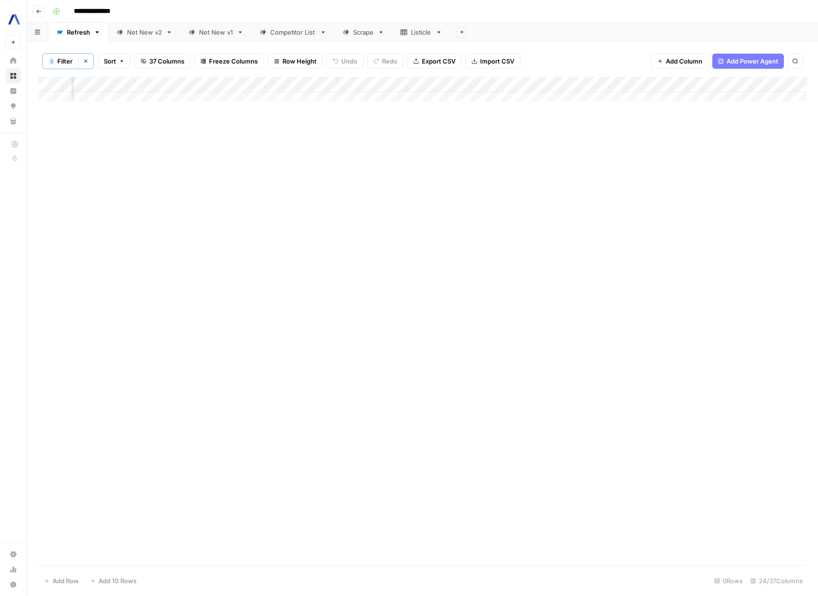
click at [63, 62] on span "Filter" at bounding box center [64, 60] width 15 height 9
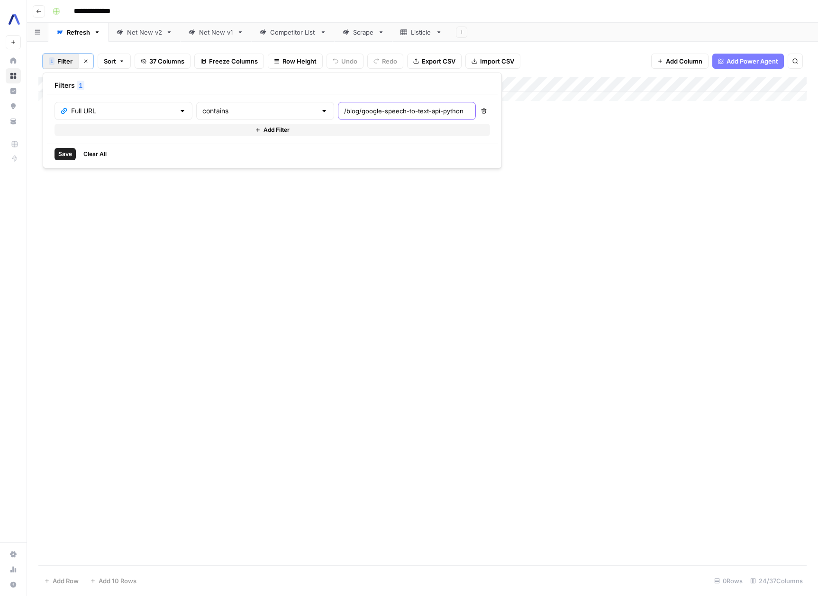
click at [344, 111] on input "/blog/google-speech-to-text-api-python" at bounding box center [407, 110] width 126 height 9
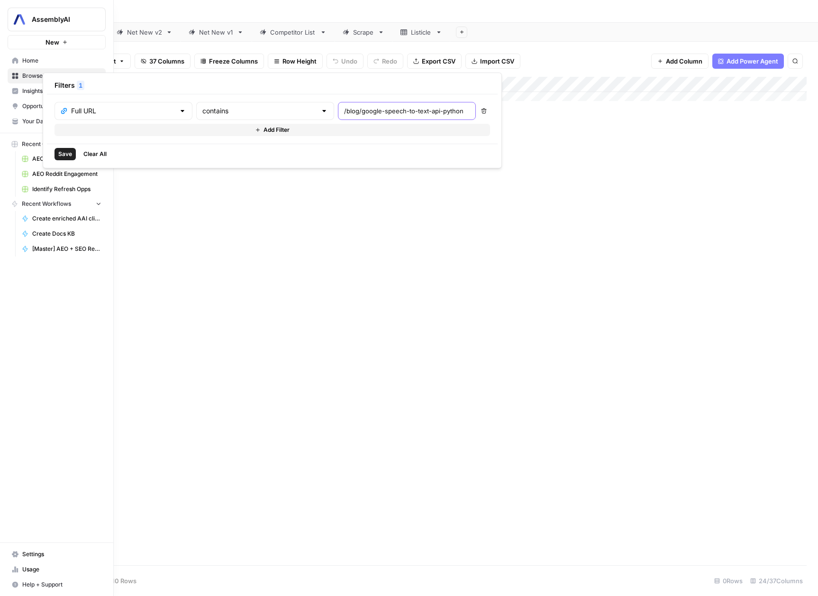
type input "/blog/google-speech-to-text-api-python"
click at [55, 153] on button "Save" at bounding box center [64, 154] width 21 height 12
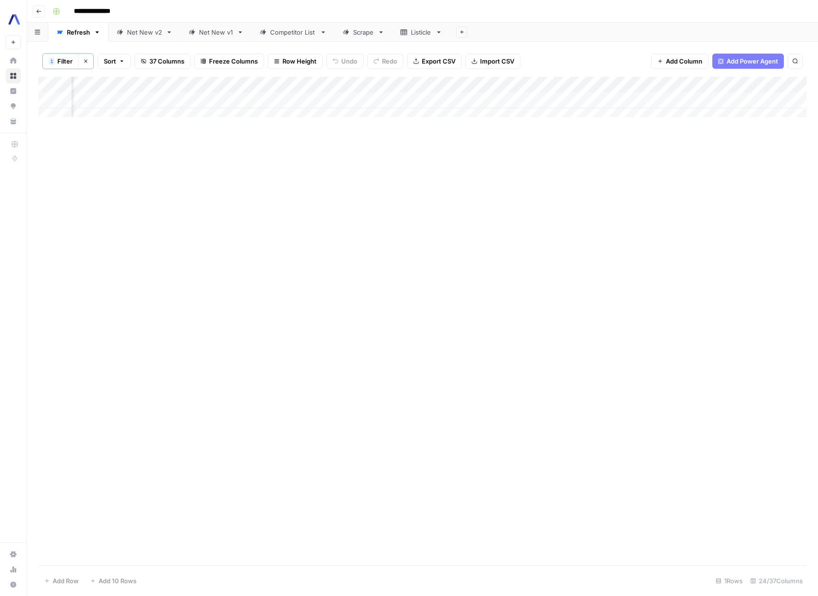
scroll to position [0, 1845]
click at [71, 66] on button "1 Filter" at bounding box center [61, 61] width 36 height 15
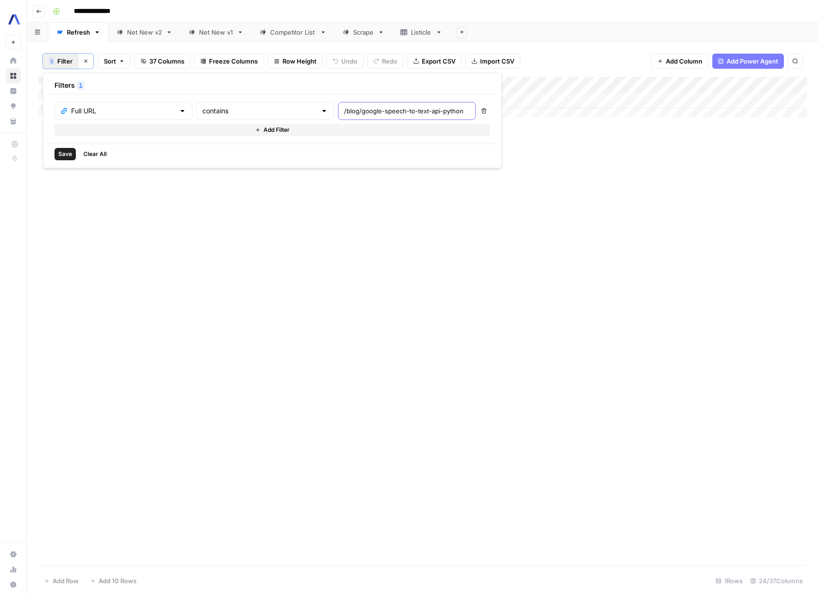
click at [348, 110] on input "/blog/google-speech-to-text-api-python" at bounding box center [407, 110] width 126 height 9
paste input "transcribe-phone-call-real-time-python"
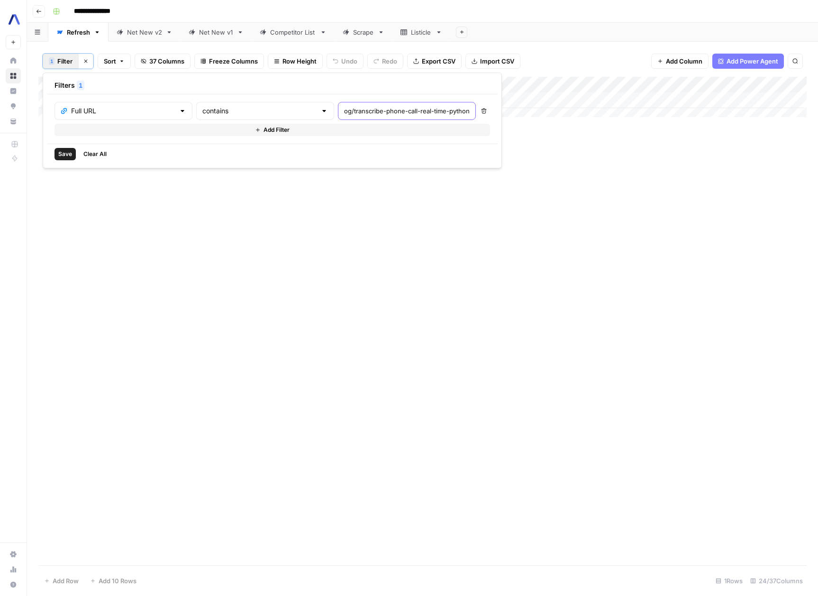
type input "/blog/transcribe-phone-call-real-time-python"
click at [66, 153] on span "Save" at bounding box center [65, 154] width 14 height 9
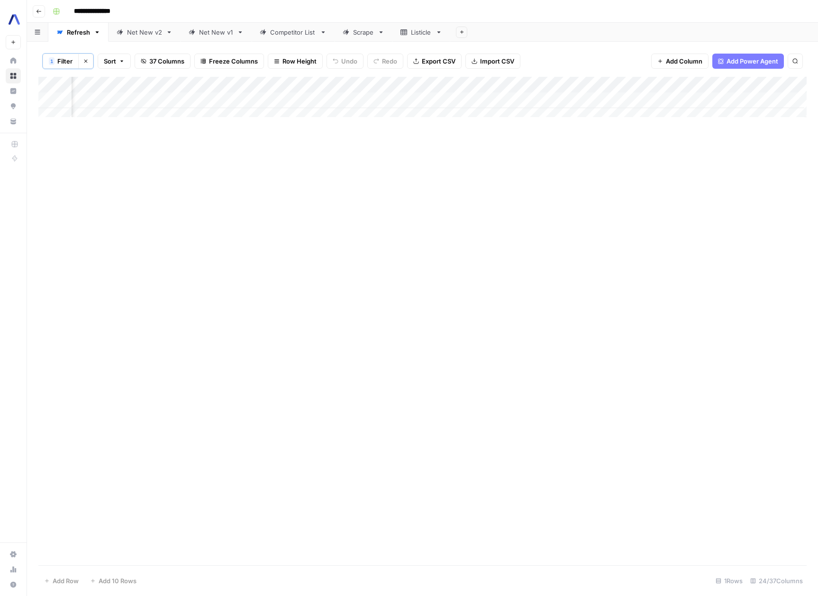
drag, startPoint x: 636, startPoint y: 124, endPoint x: 603, endPoint y: 121, distance: 33.2
click at [603, 121] on div "Add Column" at bounding box center [422, 100] width 768 height 47
click at [341, 101] on div "Add Column" at bounding box center [422, 100] width 768 height 47
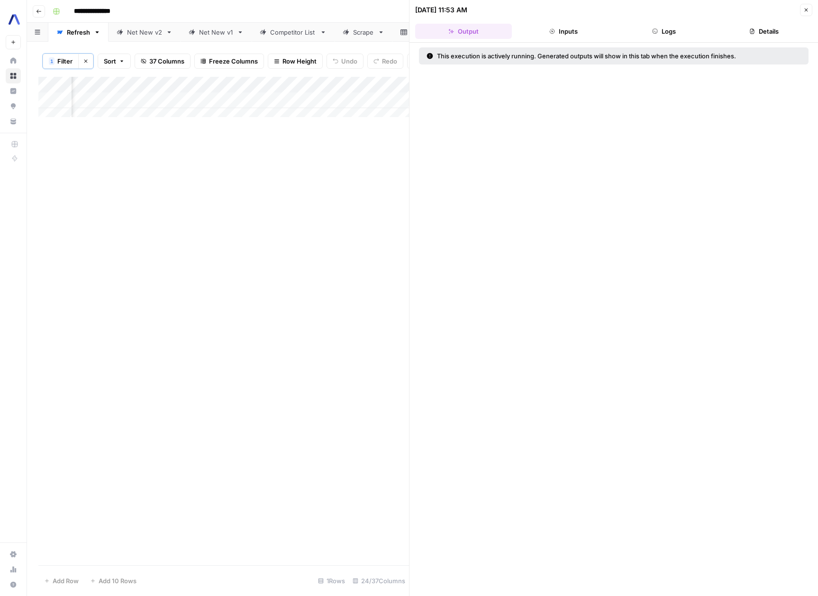
click at [665, 31] on button "Logs" at bounding box center [663, 31] width 97 height 15
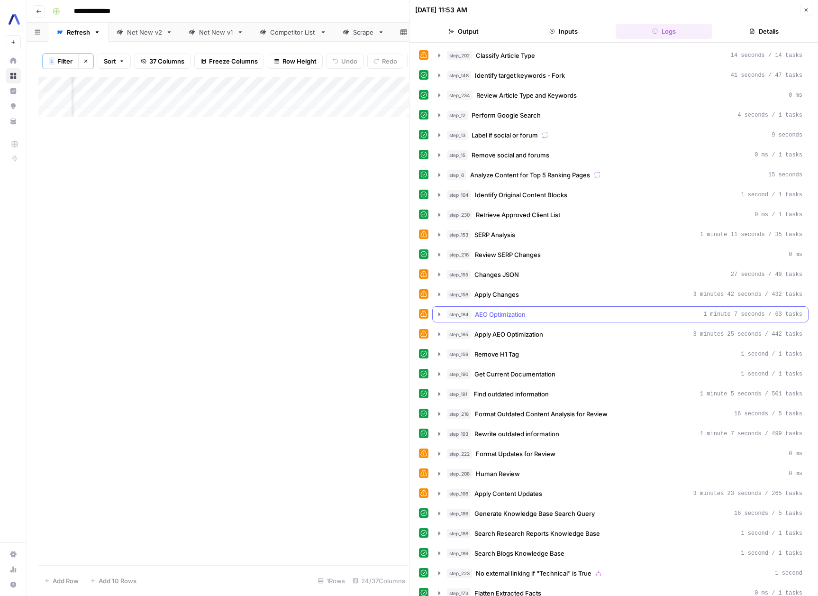
scroll to position [27, 0]
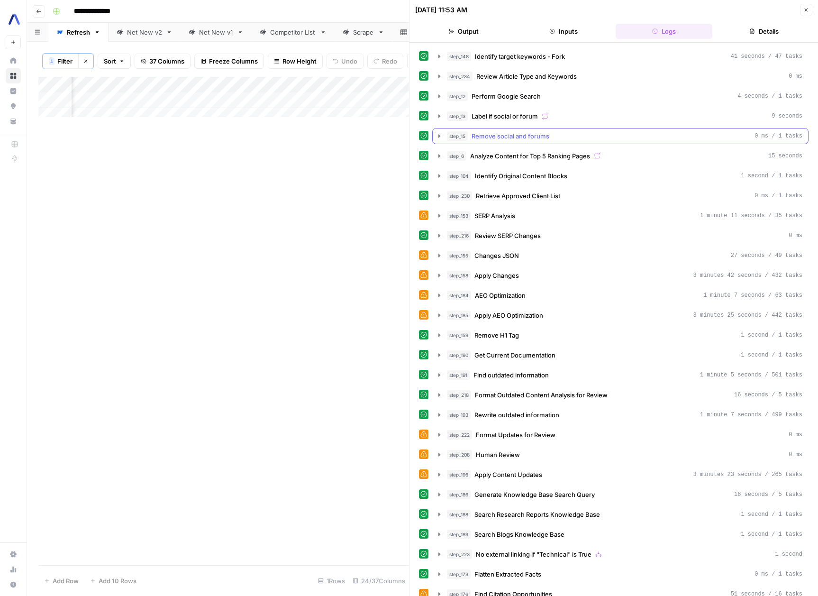
scroll to position [47, 0]
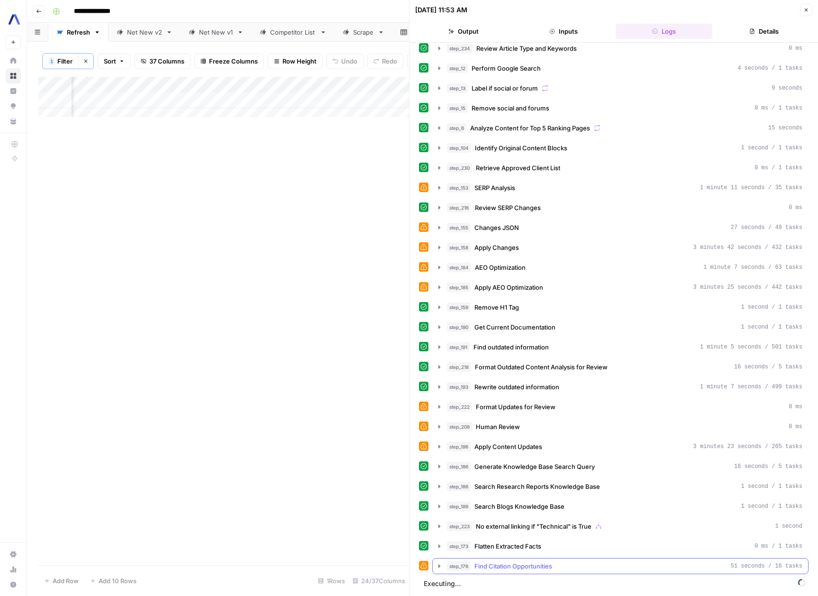
click at [439, 565] on icon "button" at bounding box center [439, 565] width 2 height 3
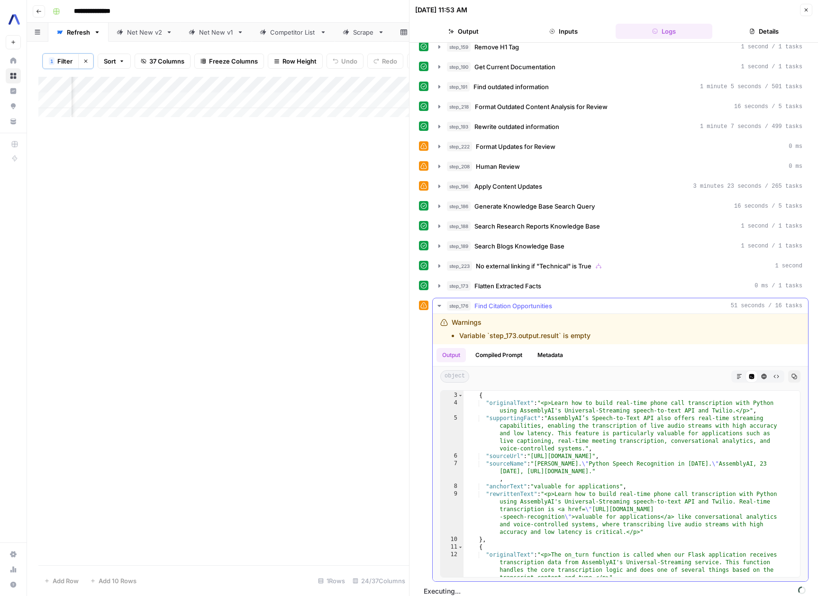
scroll to position [0, 0]
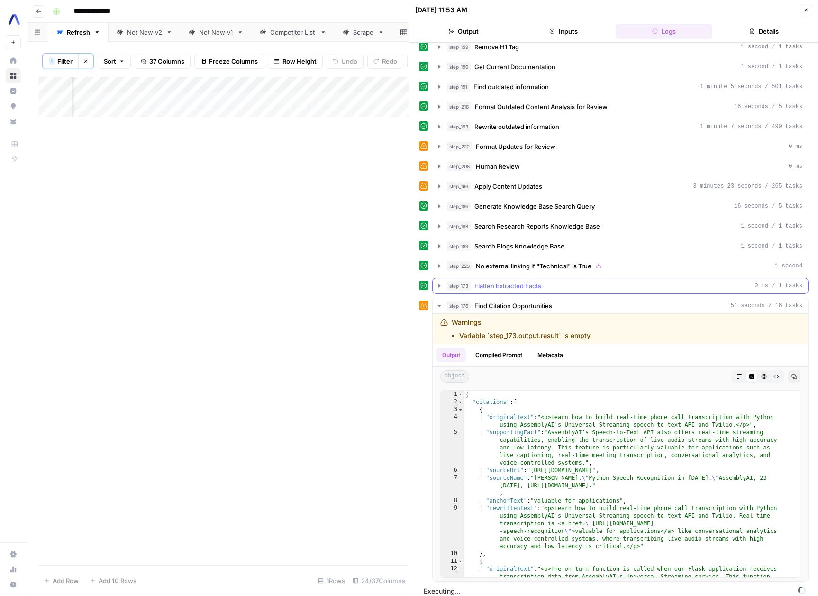
click at [442, 282] on icon "button" at bounding box center [439, 286] width 8 height 8
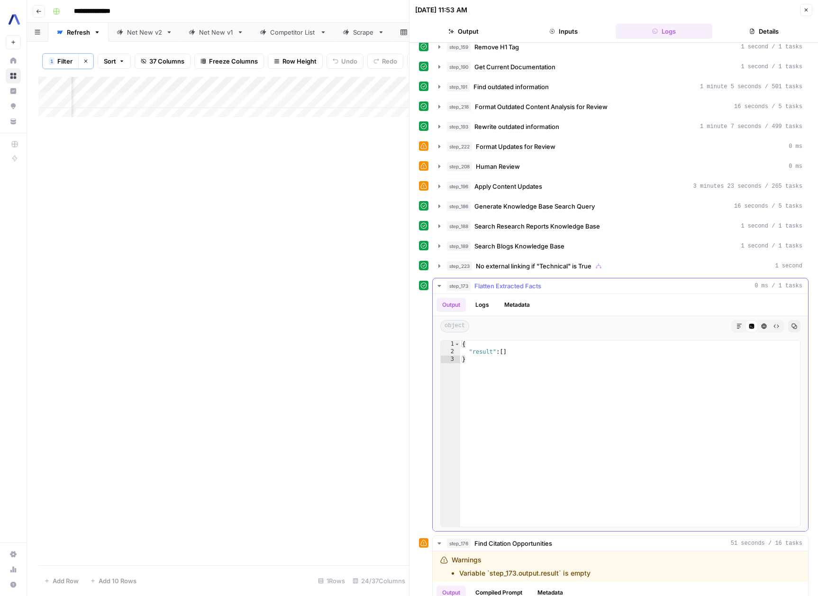
click at [442, 282] on icon "button" at bounding box center [439, 286] width 8 height 8
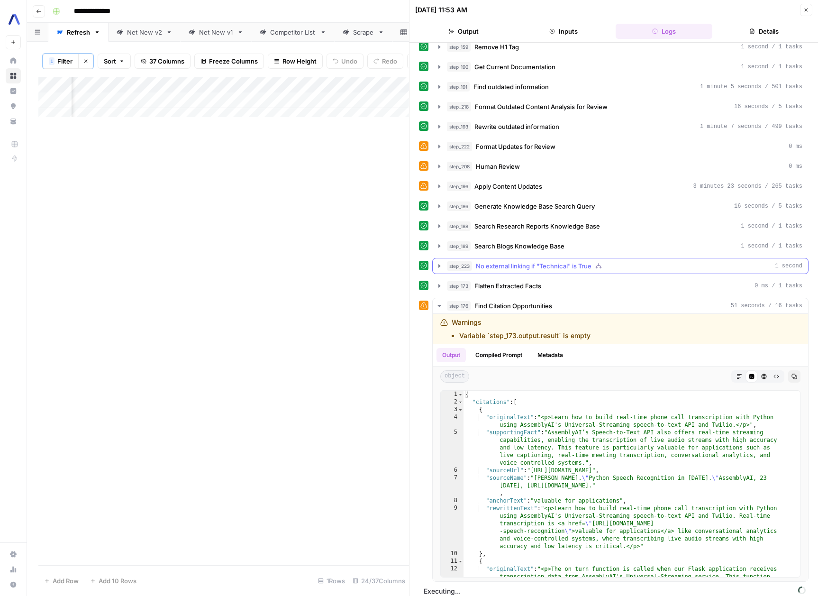
click at [437, 265] on icon "button" at bounding box center [439, 266] width 8 height 8
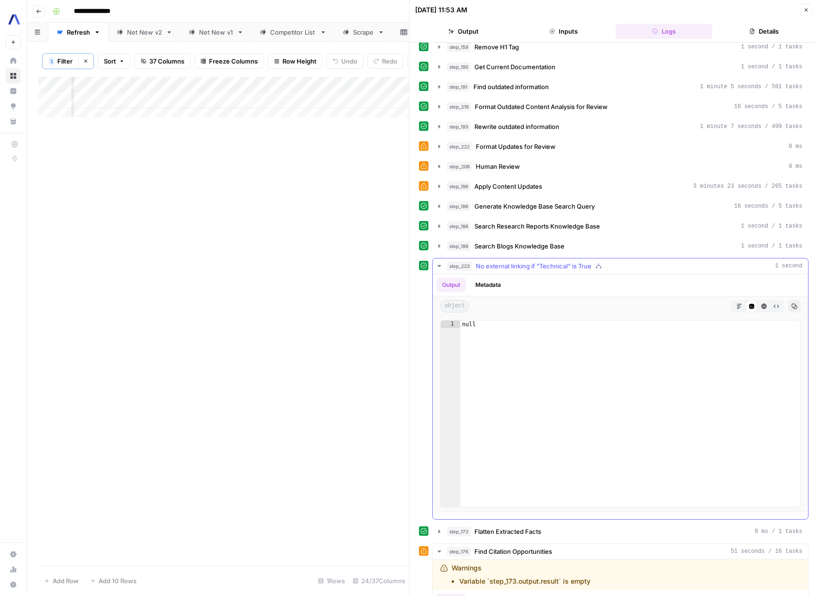
click at [437, 265] on icon "button" at bounding box center [439, 266] width 8 height 8
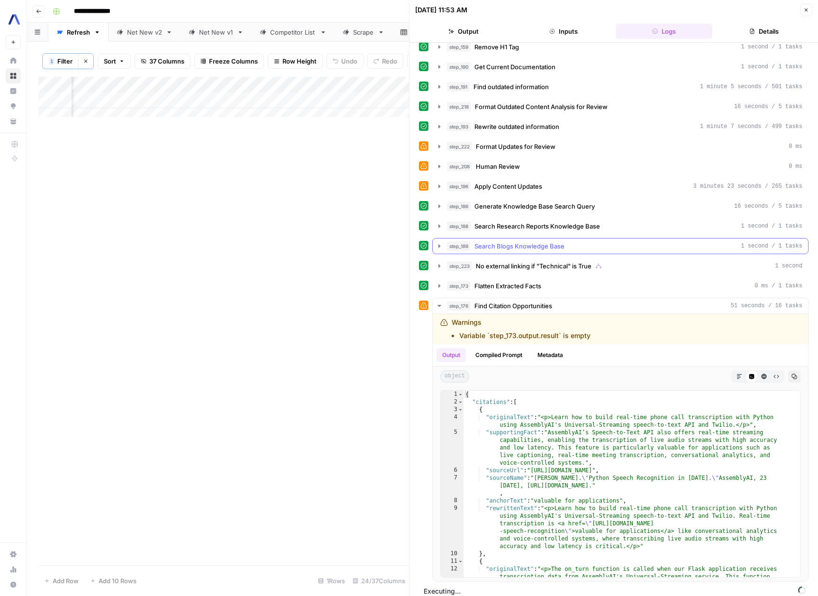
click at [438, 252] on button "step_189 Search Blogs Knowledge Base 1 second / 1 tasks" at bounding box center [620, 245] width 375 height 15
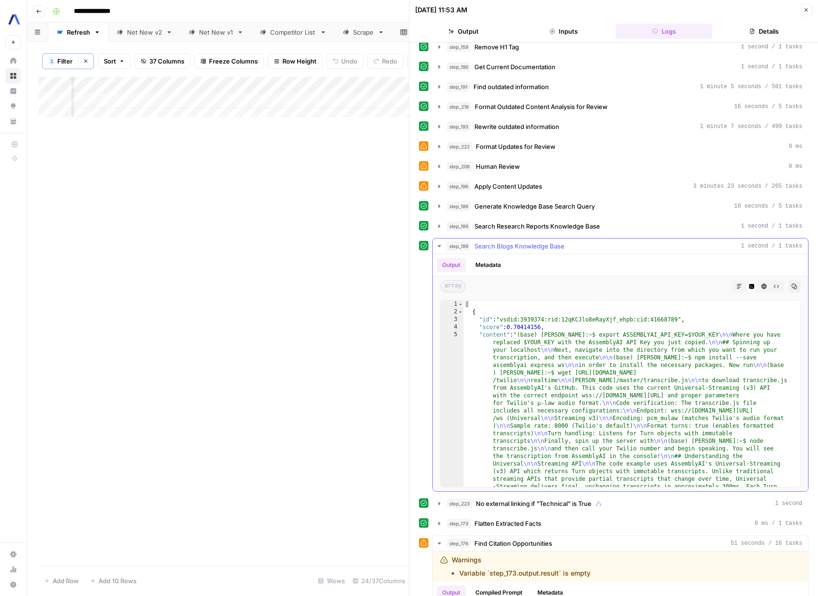
click at [438, 252] on button "step_189 Search Blogs Knowledge Base 1 second / 1 tasks" at bounding box center [620, 245] width 375 height 15
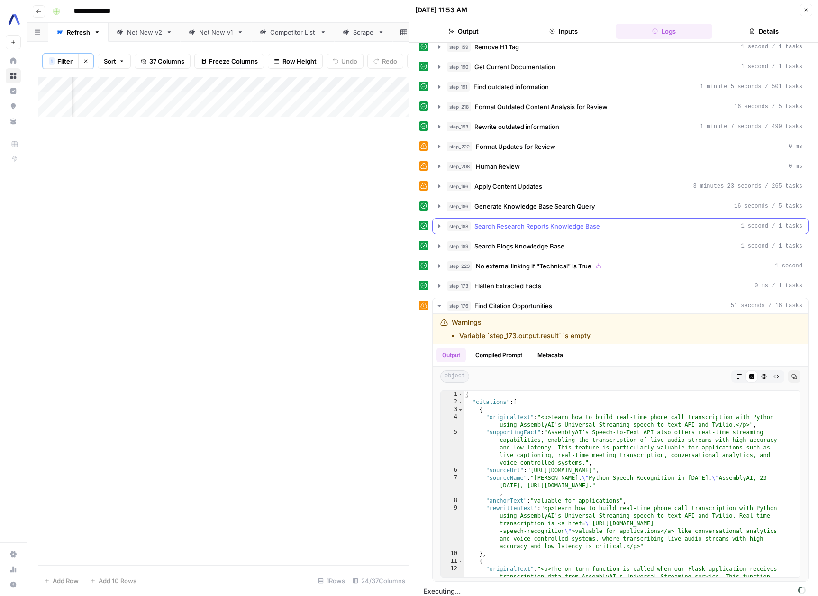
click at [439, 226] on icon "button" at bounding box center [439, 225] width 2 height 3
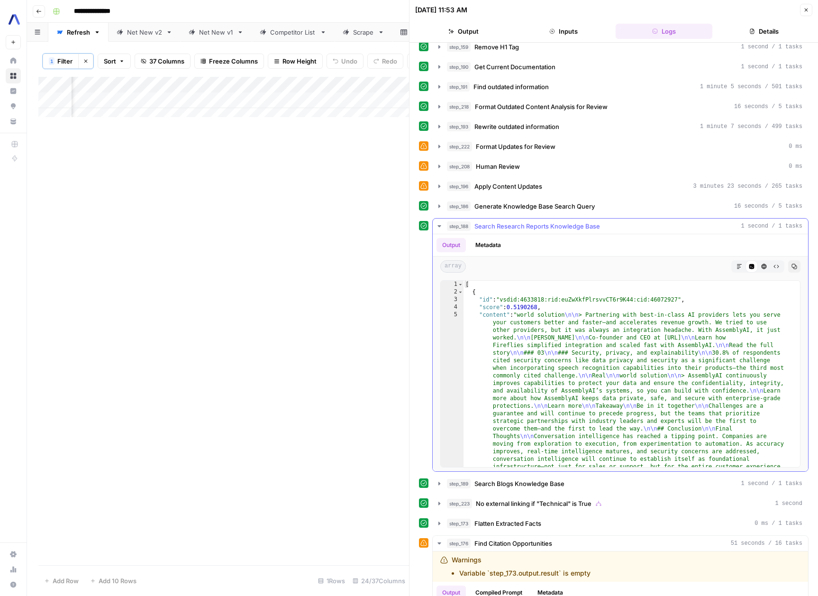
click at [439, 226] on icon "button" at bounding box center [439, 226] width 8 height 8
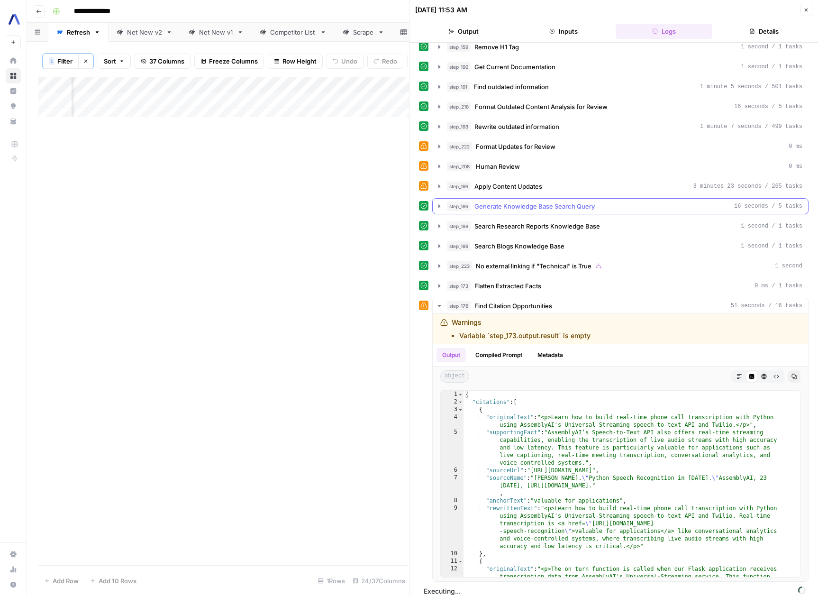
click at [437, 205] on icon "button" at bounding box center [439, 206] width 8 height 8
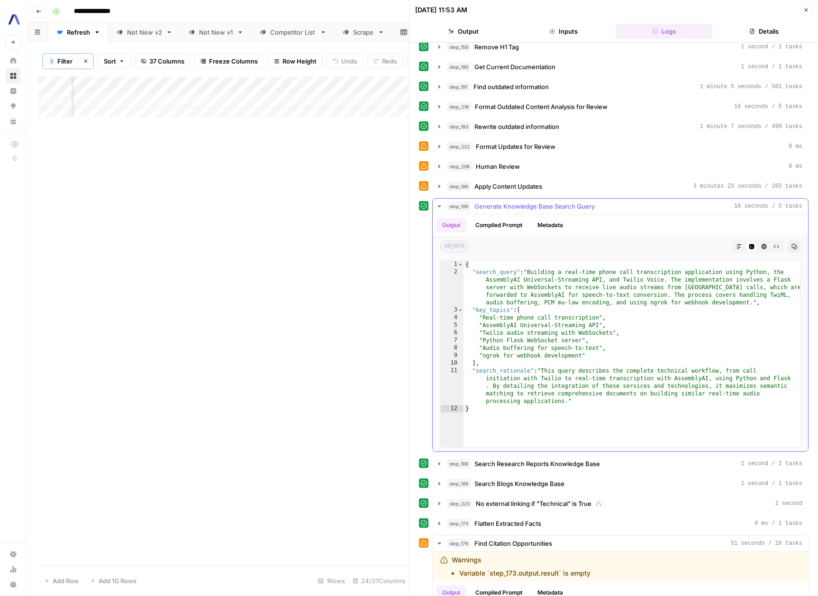
click at [437, 205] on icon "button" at bounding box center [438, 206] width 3 height 2
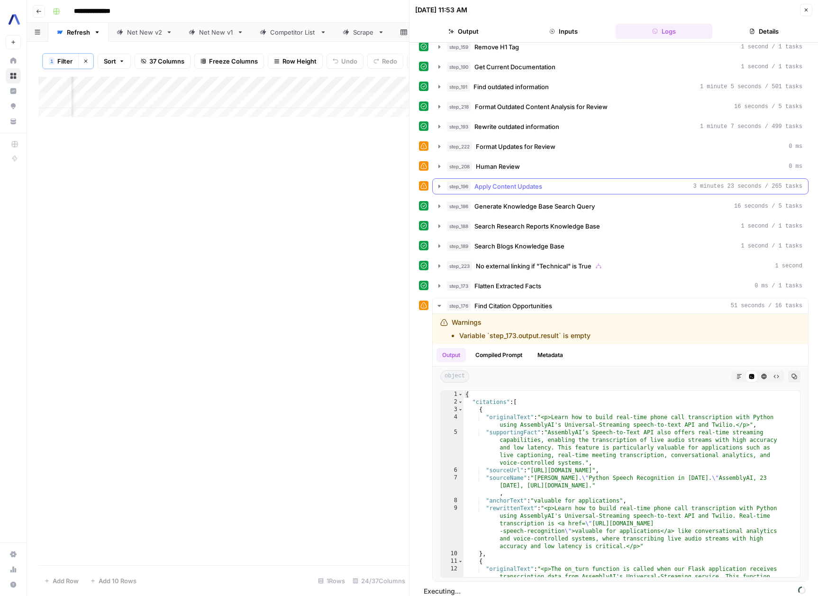
click at [439, 187] on icon "button" at bounding box center [439, 185] width 2 height 3
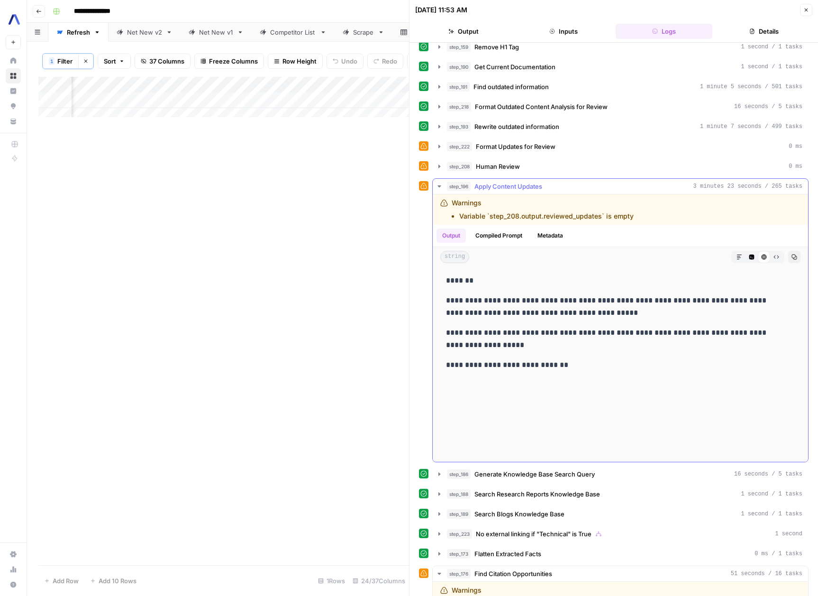
click at [439, 187] on icon "button" at bounding box center [439, 186] width 8 height 8
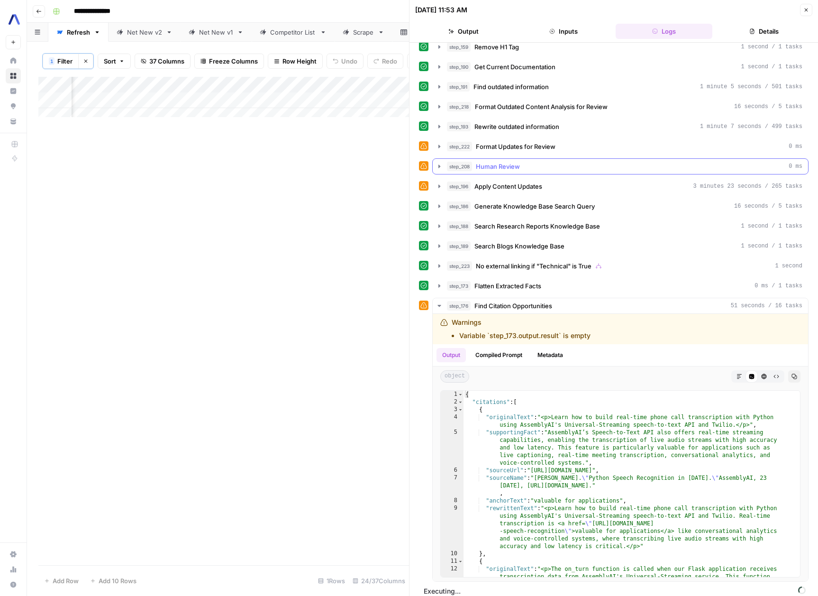
click at [440, 164] on icon "button" at bounding box center [439, 166] width 8 height 8
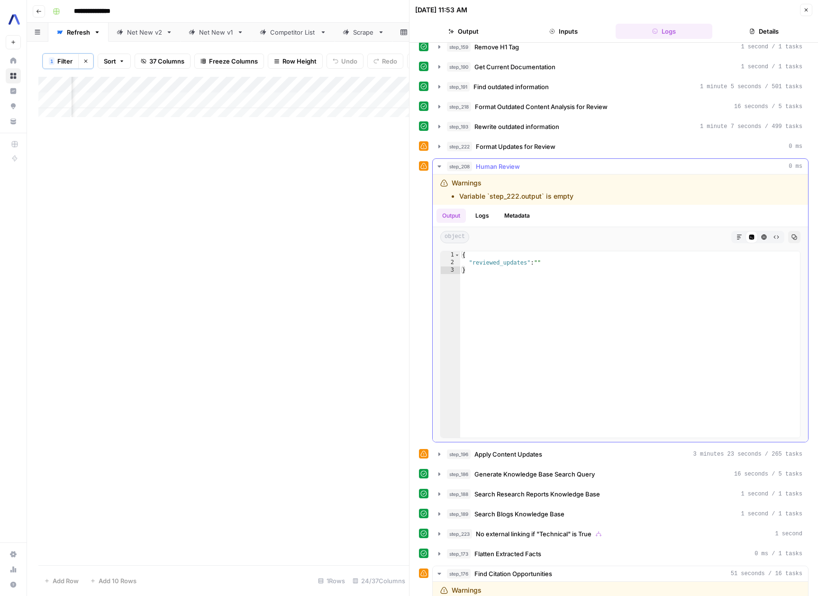
click at [440, 164] on icon "button" at bounding box center [439, 166] width 8 height 8
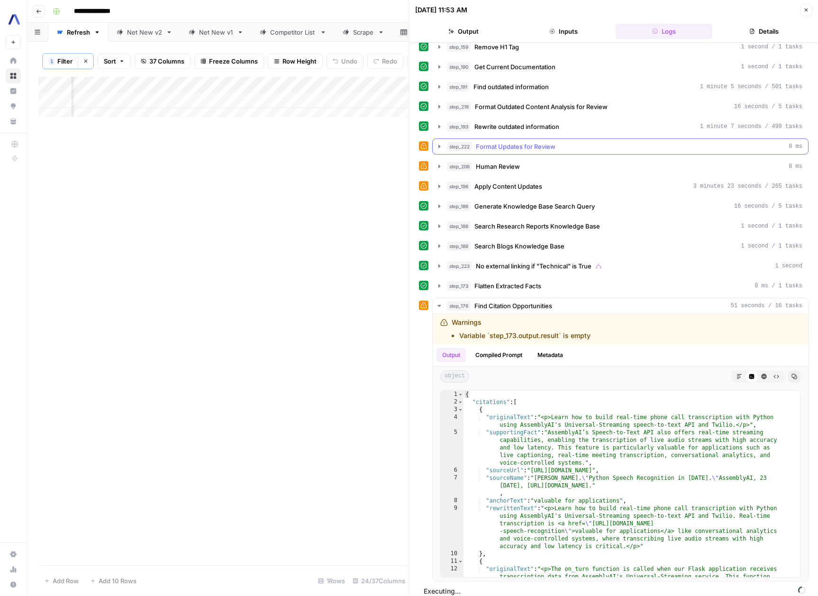
click at [439, 148] on icon "button" at bounding box center [439, 147] width 8 height 8
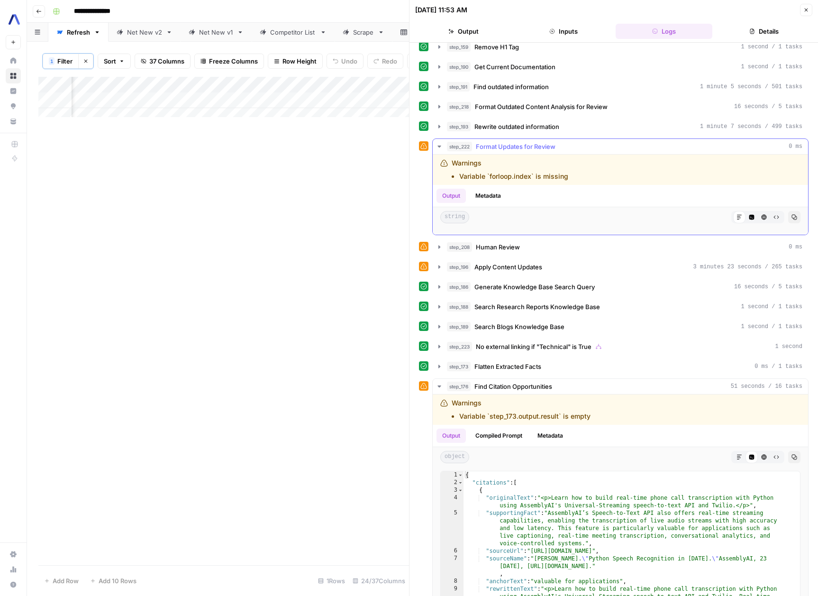
click at [439, 148] on icon "button" at bounding box center [439, 147] width 8 height 8
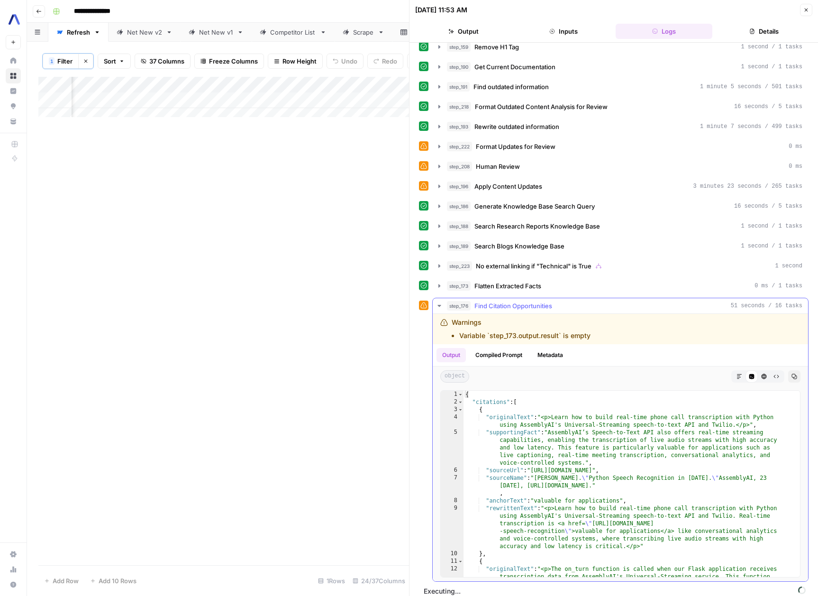
click at [442, 306] on icon "button" at bounding box center [439, 306] width 8 height 8
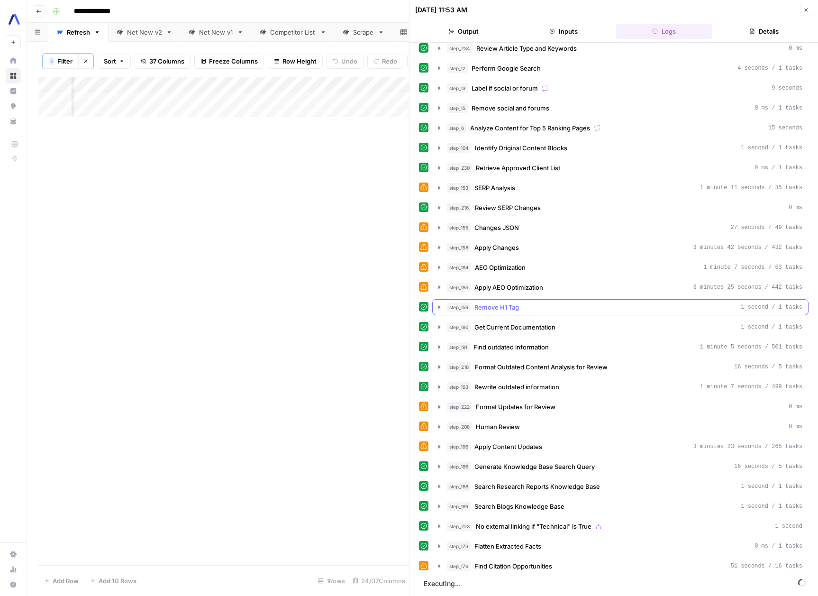
scroll to position [47, 0]
click at [435, 386] on icon "button" at bounding box center [439, 387] width 8 height 8
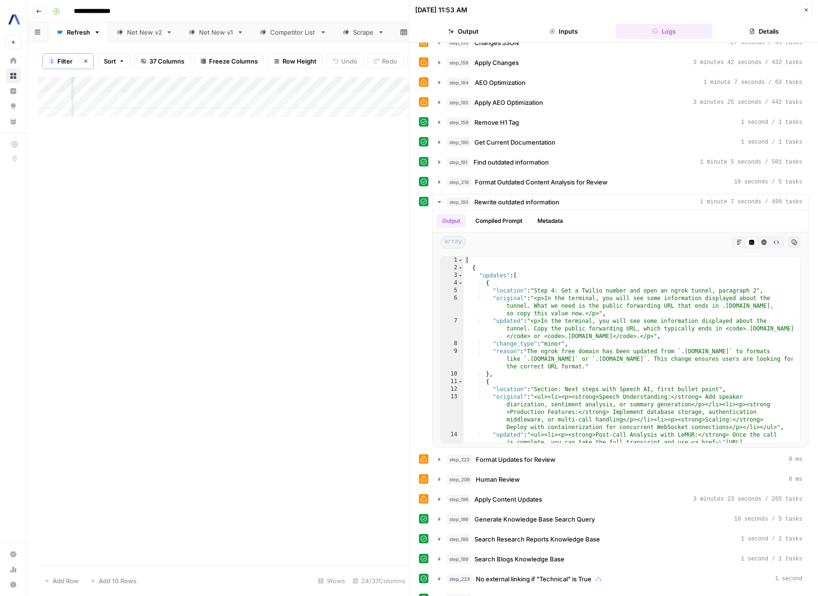
scroll to position [284, 0]
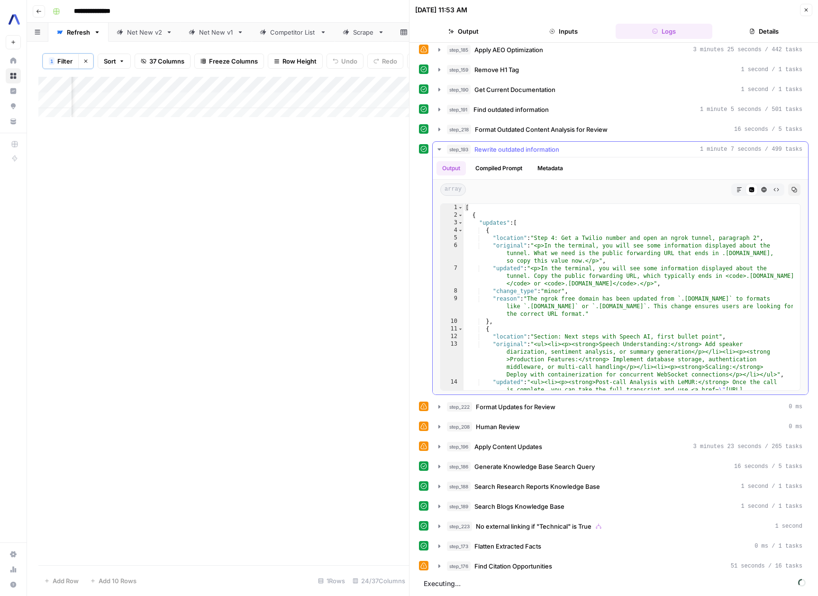
click at [437, 149] on icon "button" at bounding box center [439, 149] width 8 height 8
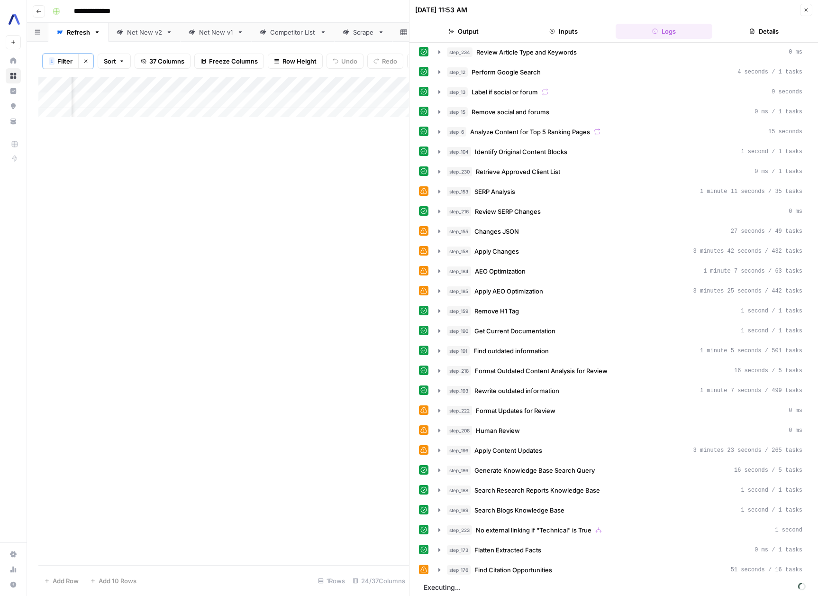
scroll to position [47, 0]
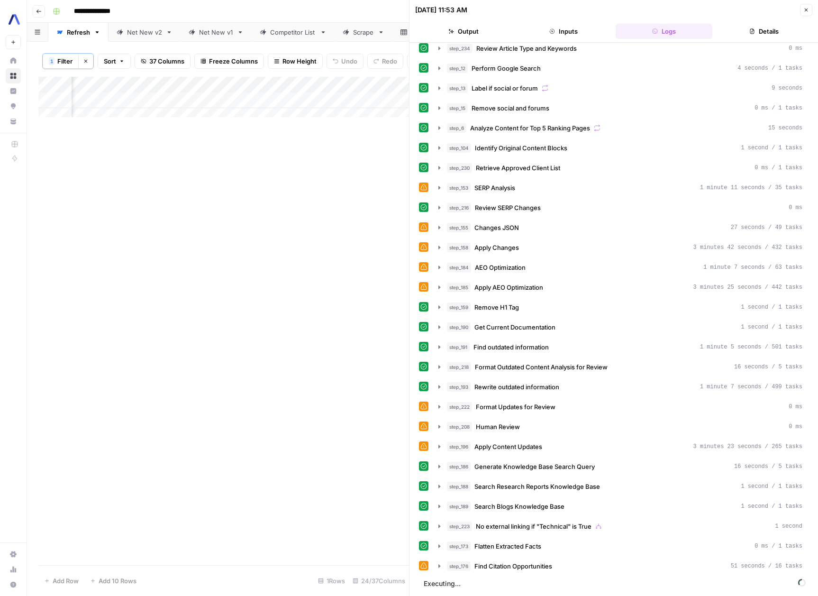
click at [771, 33] on button "Details" at bounding box center [764, 31] width 97 height 15
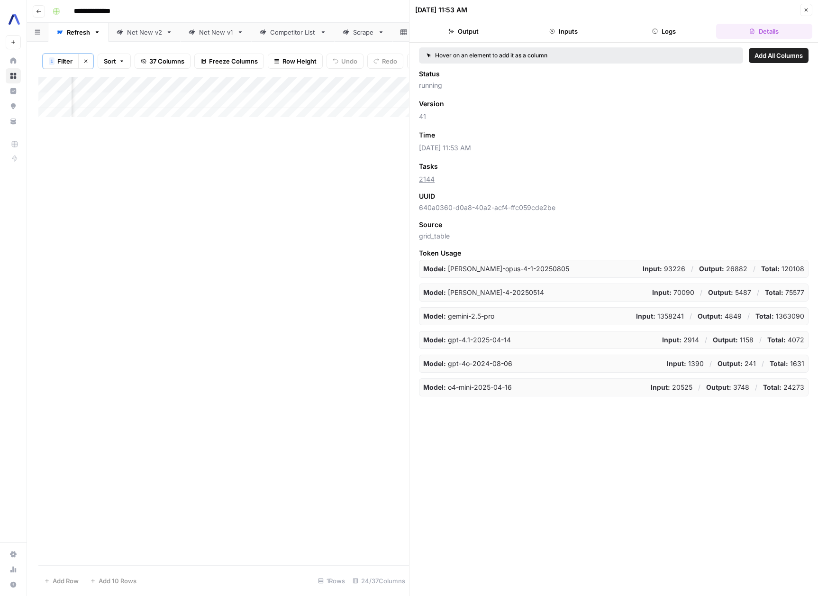
scroll to position [0, 1283]
